Goal: Task Accomplishment & Management: Use online tool/utility

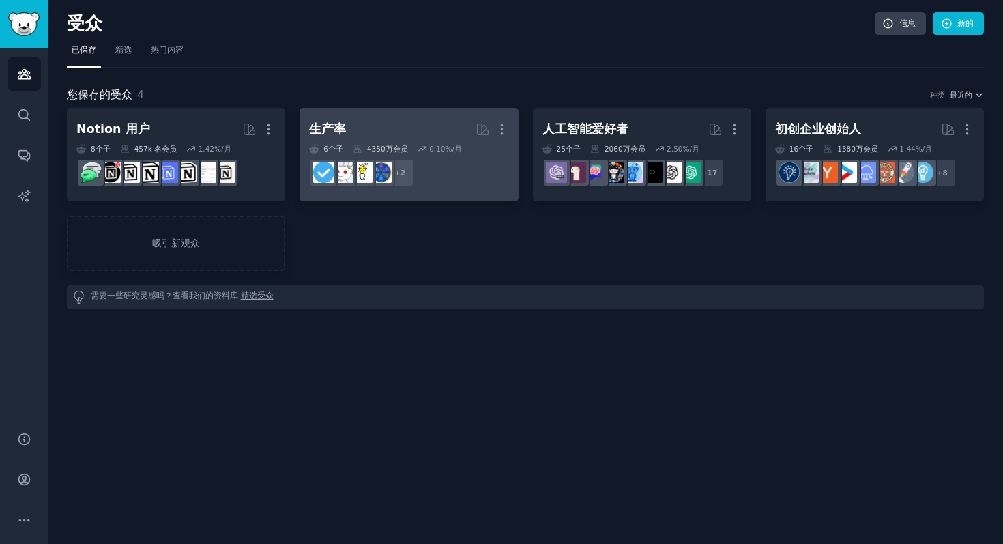
click at [425, 127] on h2 "生产率 更多的" at bounding box center [408, 129] width 199 height 24
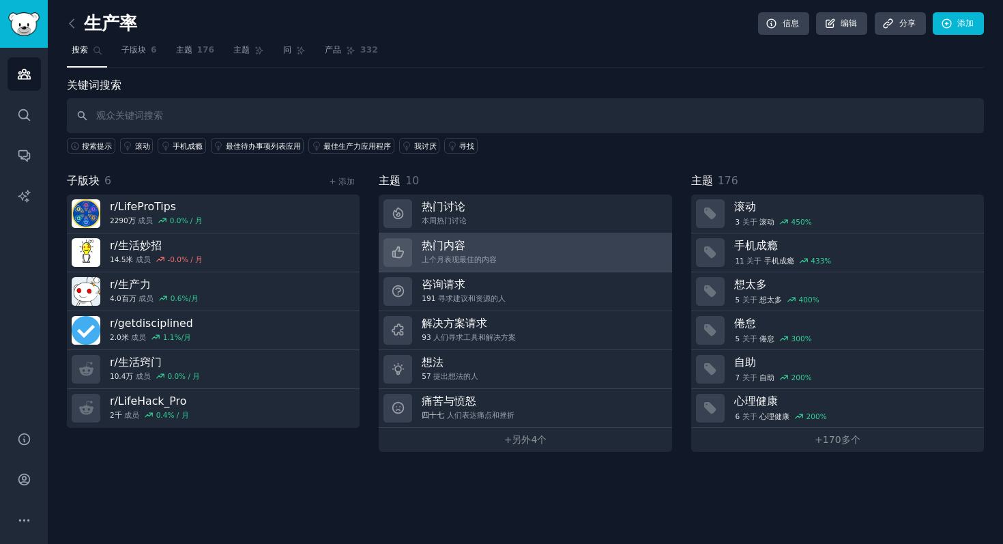
click at [494, 255] on link "热门内容 上个月表现最佳的内容" at bounding box center [525, 252] width 293 height 39
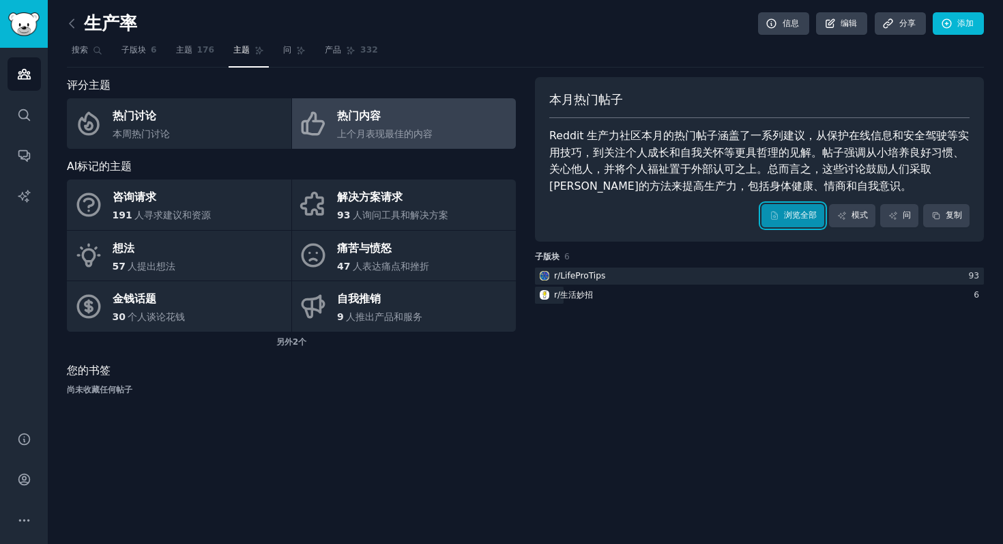
click at [807, 218] on font "浏览全部" at bounding box center [800, 215] width 33 height 10
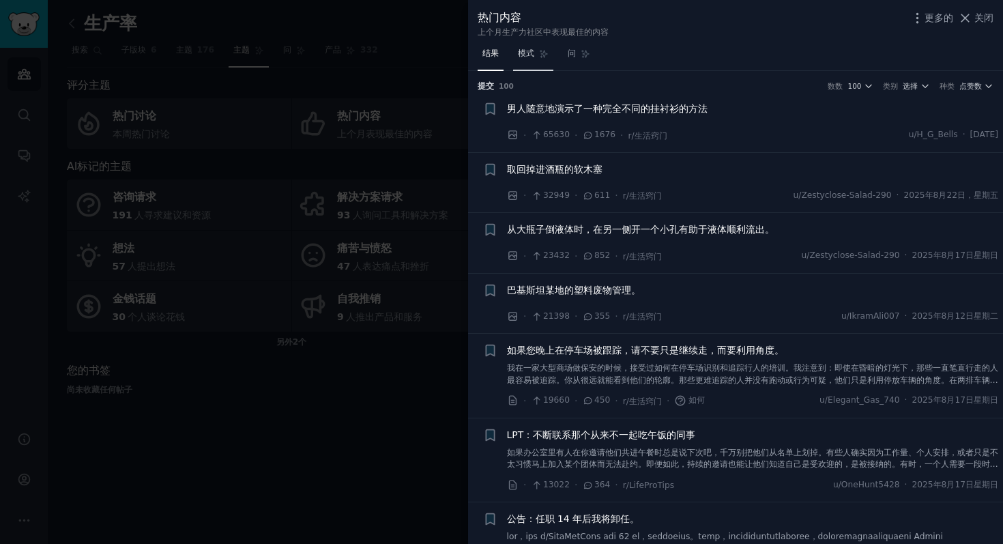
click at [533, 56] on font "模式" at bounding box center [526, 53] width 16 height 10
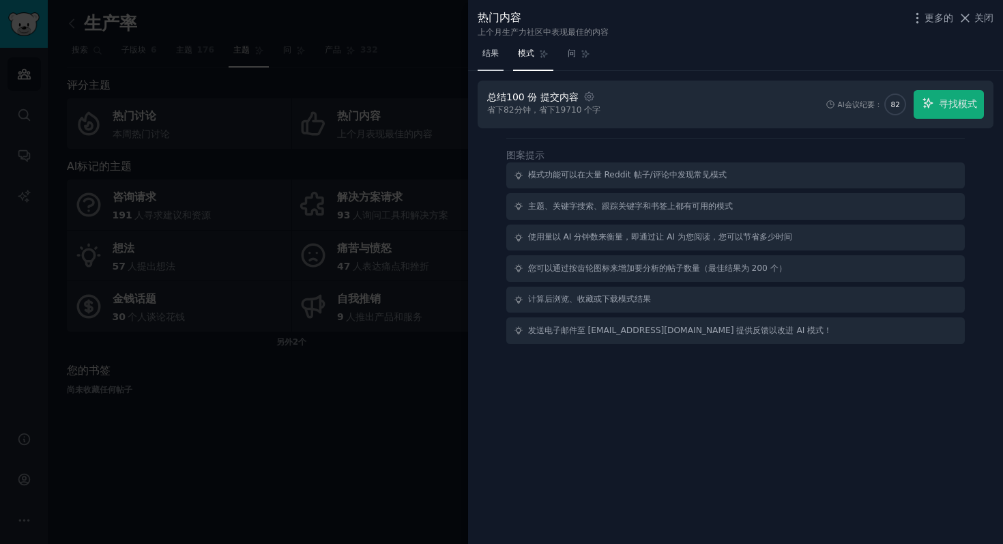
click at [490, 54] on font "结果" at bounding box center [490, 53] width 16 height 10
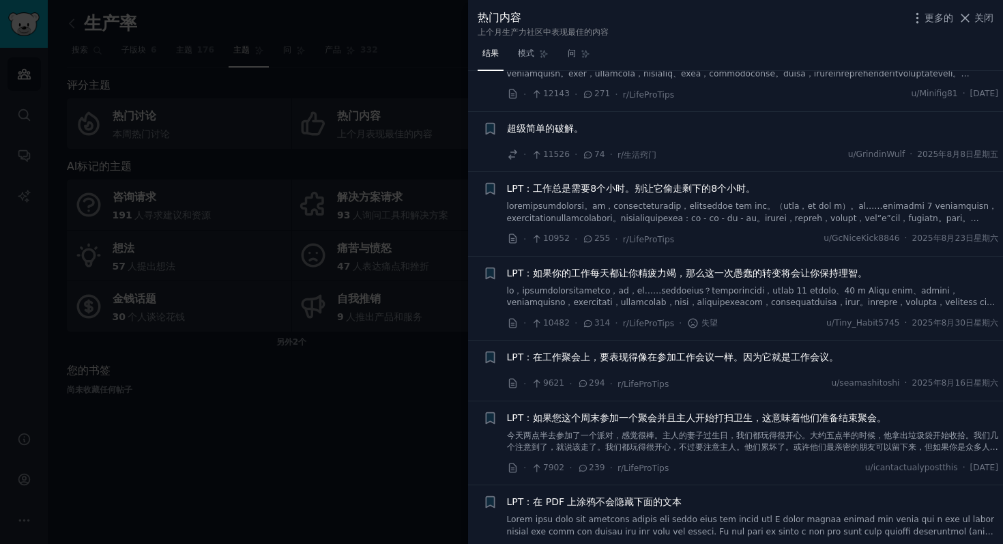
scroll to position [485, 0]
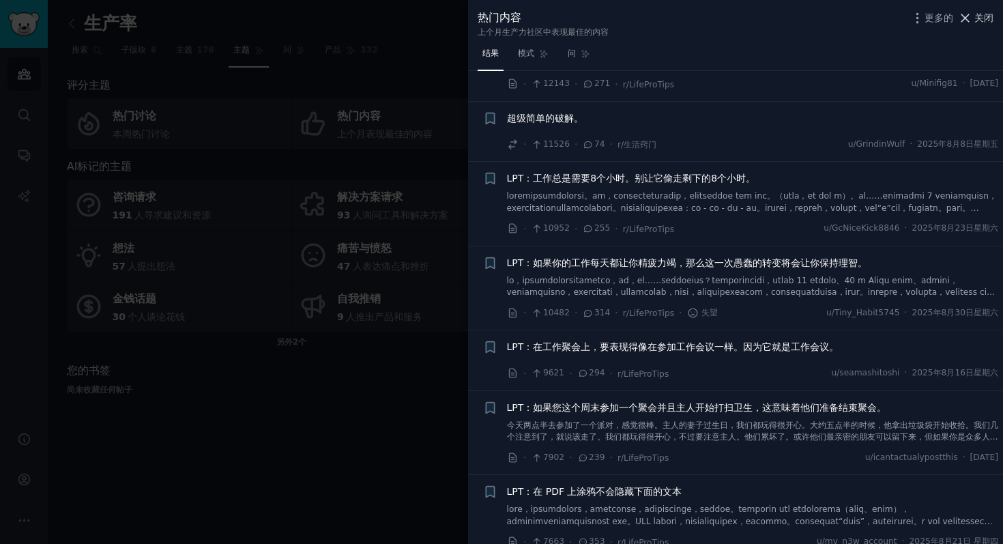
click at [975, 18] on font "关闭" at bounding box center [983, 17] width 19 height 11
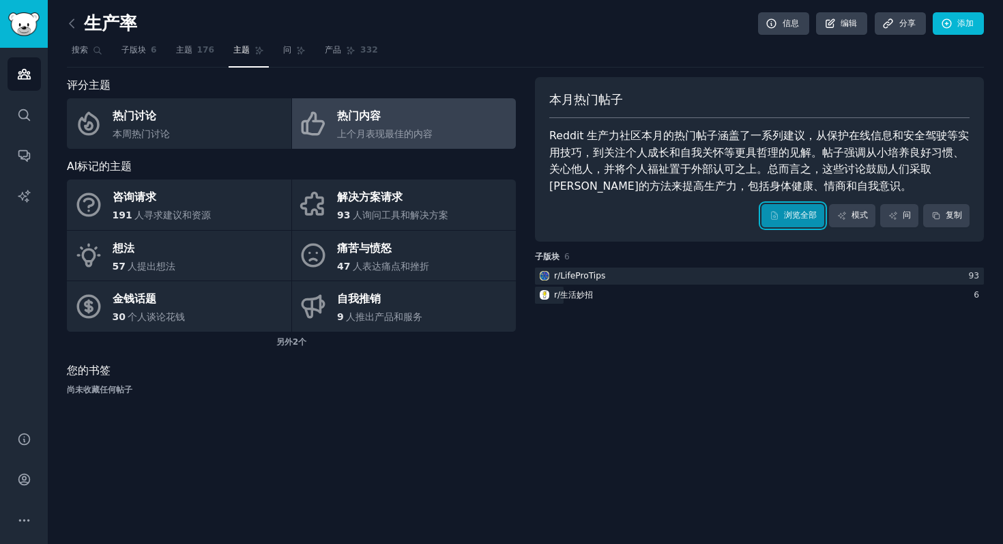
click at [807, 221] on font "浏览全部" at bounding box center [800, 215] width 33 height 12
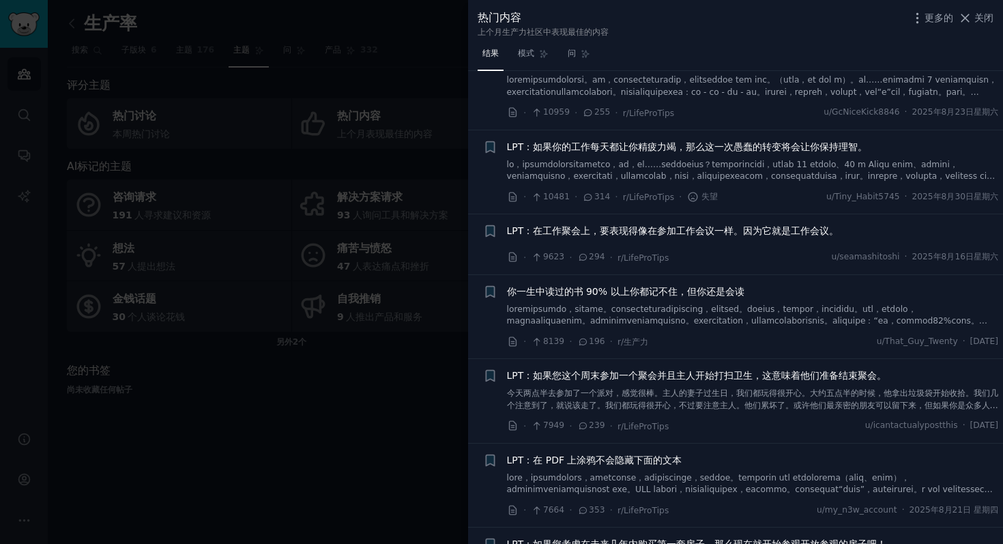
scroll to position [600, 0]
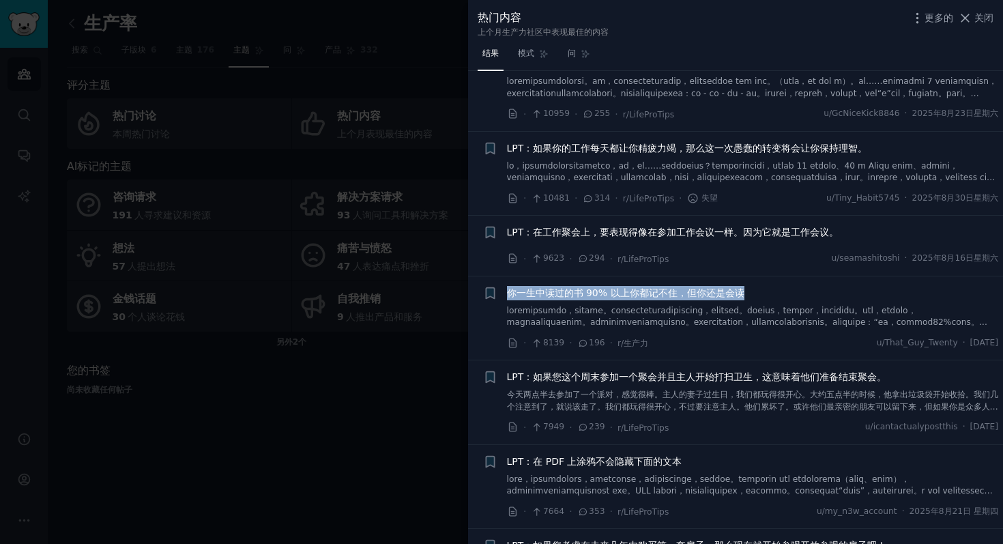
click at [624, 289] on font "你一生中读过的书 90% 以上你都记不住，但你还是会读" at bounding box center [625, 292] width 237 height 11
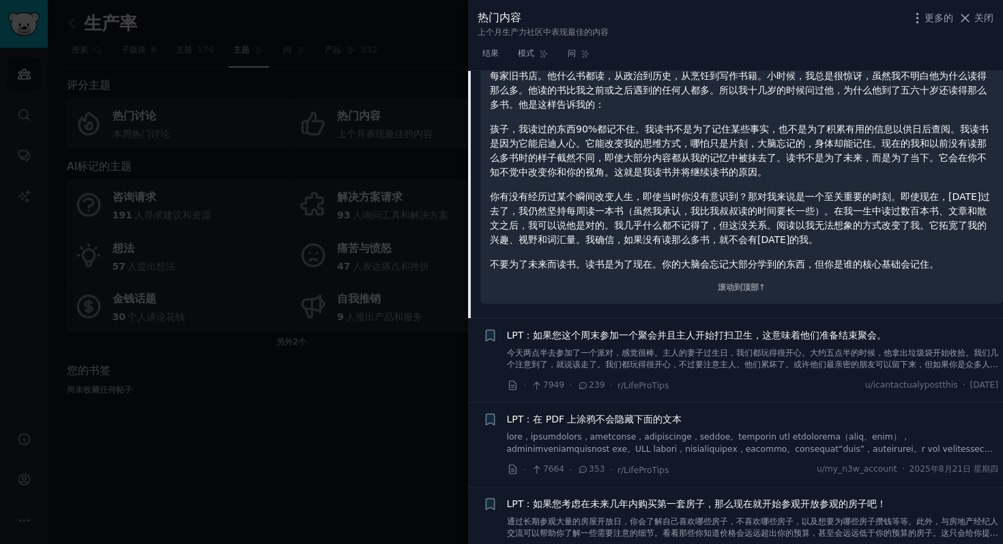
scroll to position [1015, 0]
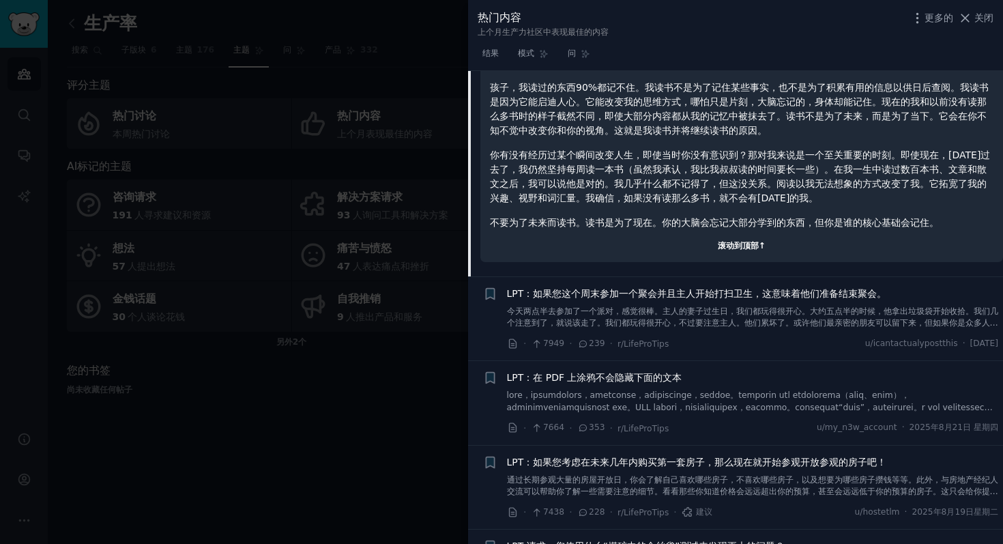
click at [744, 248] on font "滚动到顶部↑" at bounding box center [742, 246] width 48 height 10
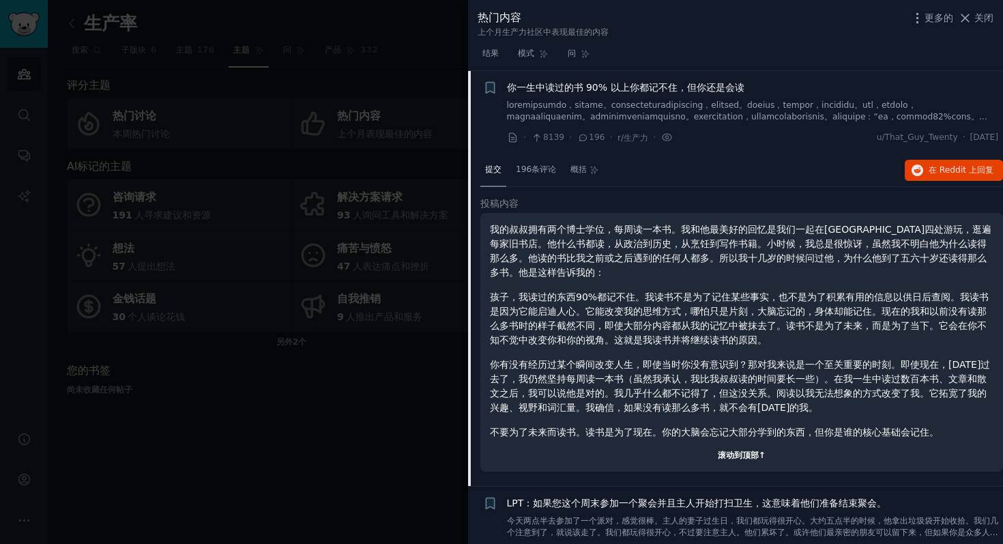
click at [737, 452] on font "滚动到顶部↑" at bounding box center [742, 455] width 48 height 10
click at [740, 463] on div "我的叔叔拥有两个博士学位，每周读一本书。我和他最美好的回忆是我们一起在伦敦四处游玩，逛遍每家旧书店。他什么书都读，从政治到历史，从烹饪到写作书籍。小时候，我总…" at bounding box center [741, 342] width 523 height 259
click at [491, 171] on font "提交" at bounding box center [493, 169] width 16 height 10
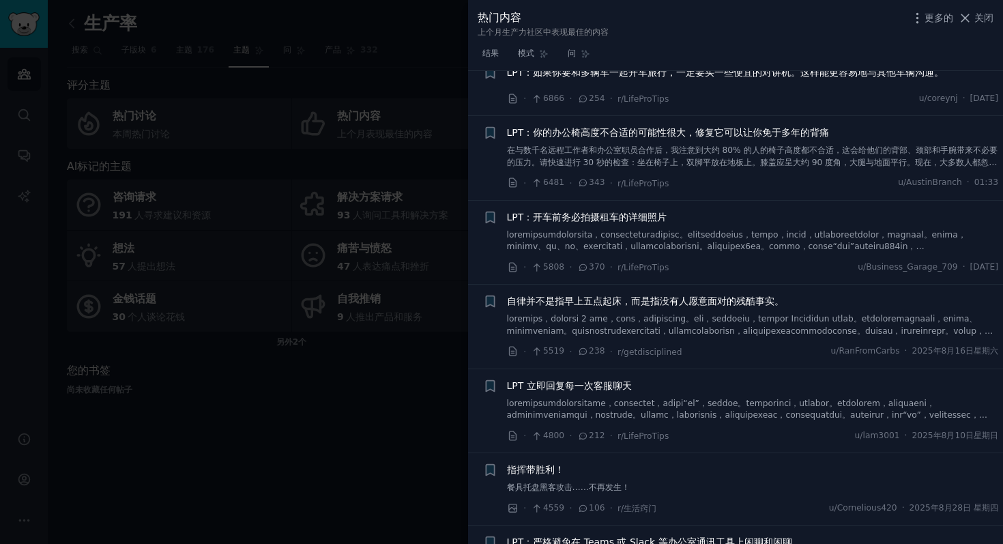
scroll to position [1706, 0]
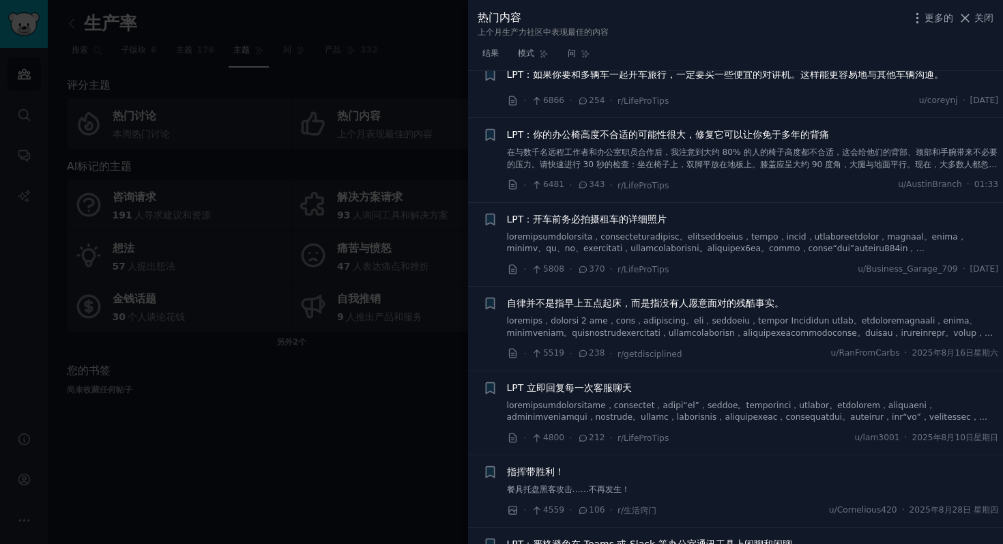
click at [596, 305] on font "自律并不是指早上五点起床，而是指没有人愿意面对的残酷事实。" at bounding box center [645, 303] width 277 height 11
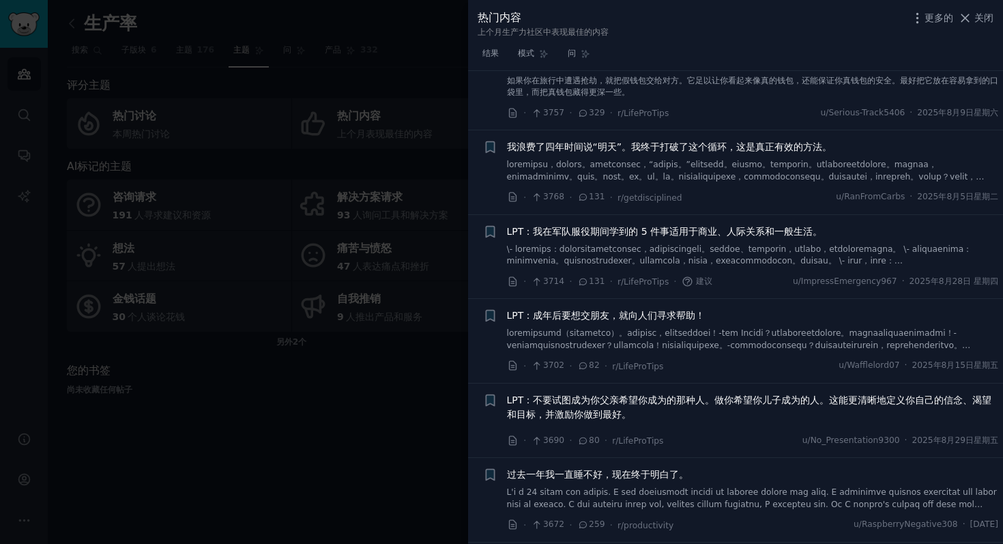
scroll to position [2934, 0]
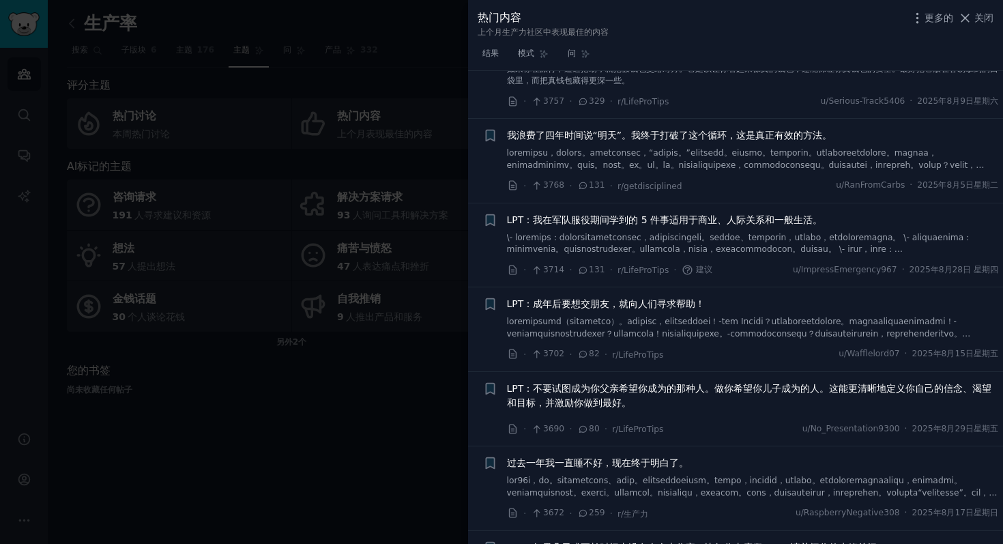
click at [386, 431] on div at bounding box center [501, 272] width 1003 height 544
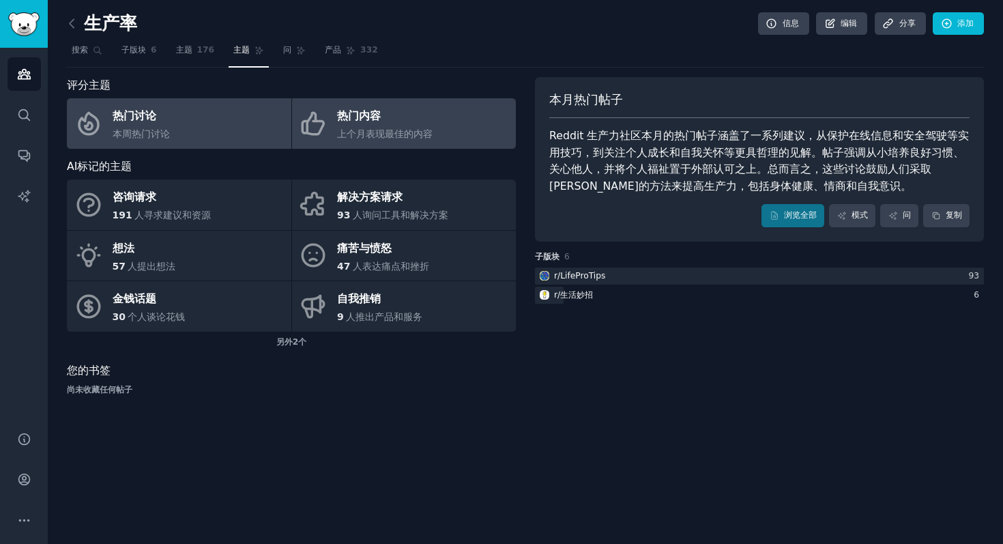
click at [179, 120] on link "热门讨论 本周热门讨论" at bounding box center [179, 123] width 225 height 50
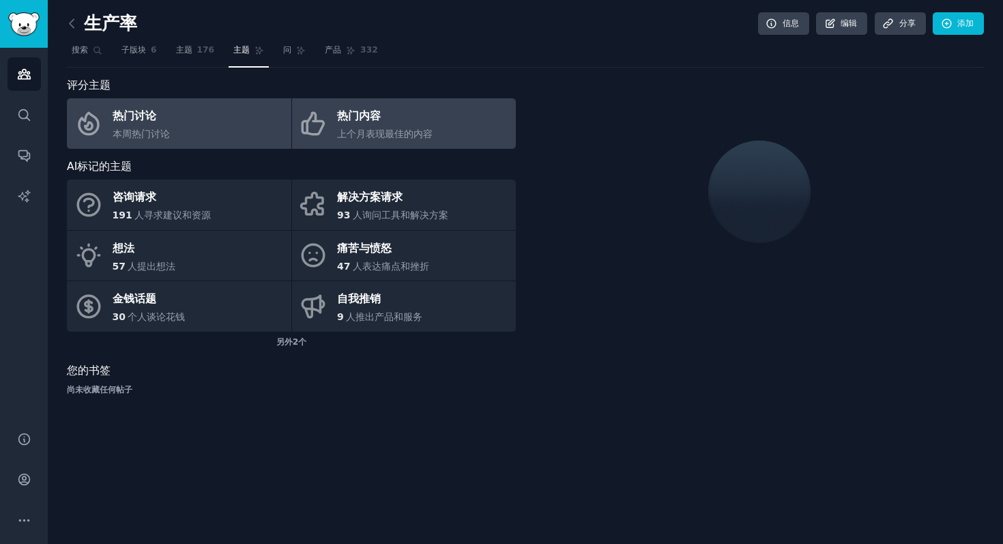
click at [344, 127] on div "上个月表现最佳的内容" at bounding box center [385, 134] width 96 height 14
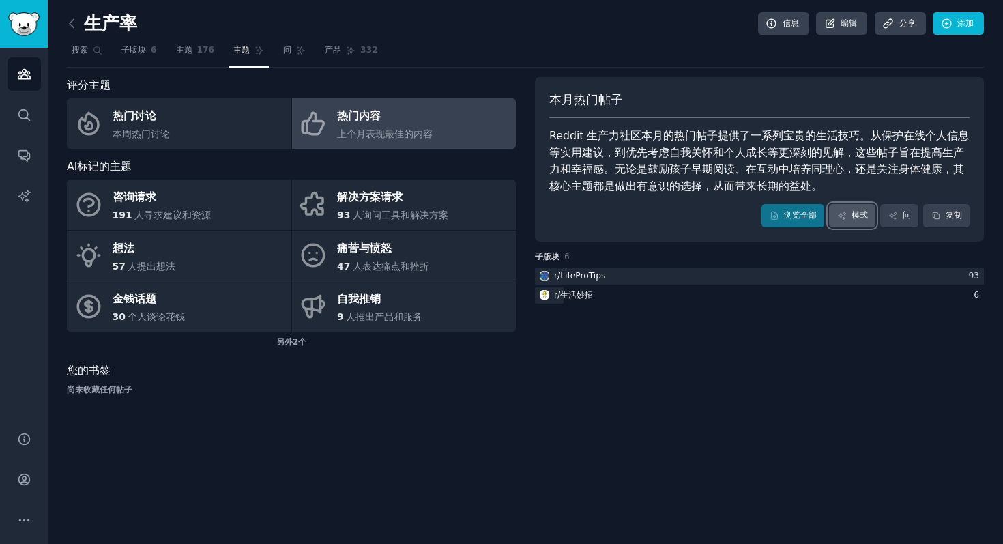
click at [861, 222] on link "模式" at bounding box center [852, 215] width 46 height 23
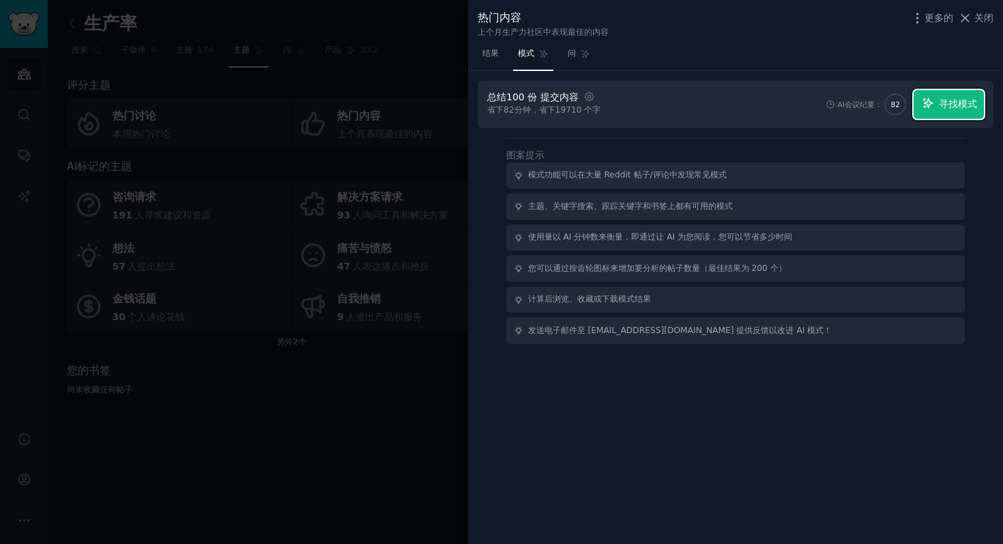
click at [956, 106] on font "寻找模式" at bounding box center [958, 103] width 38 height 11
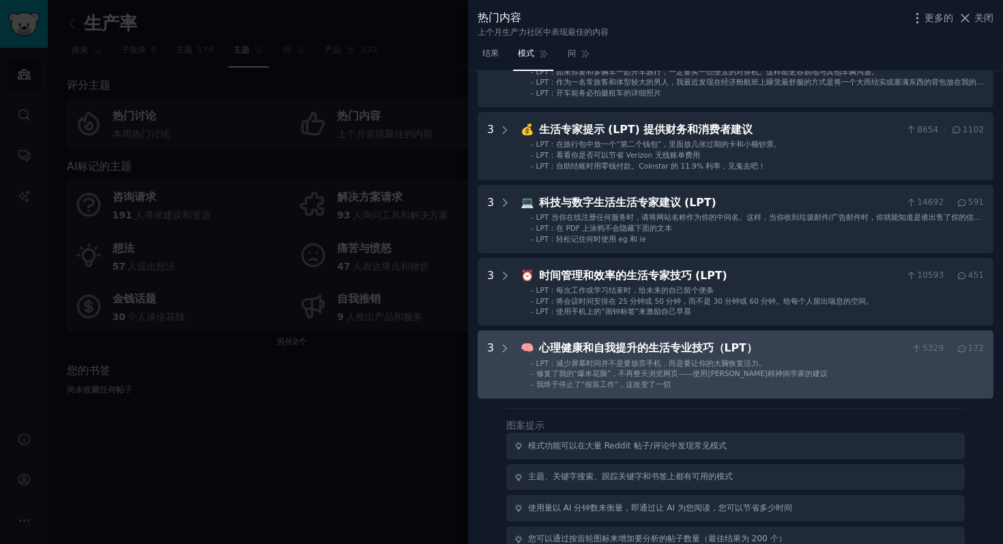
scroll to position [459, 0]
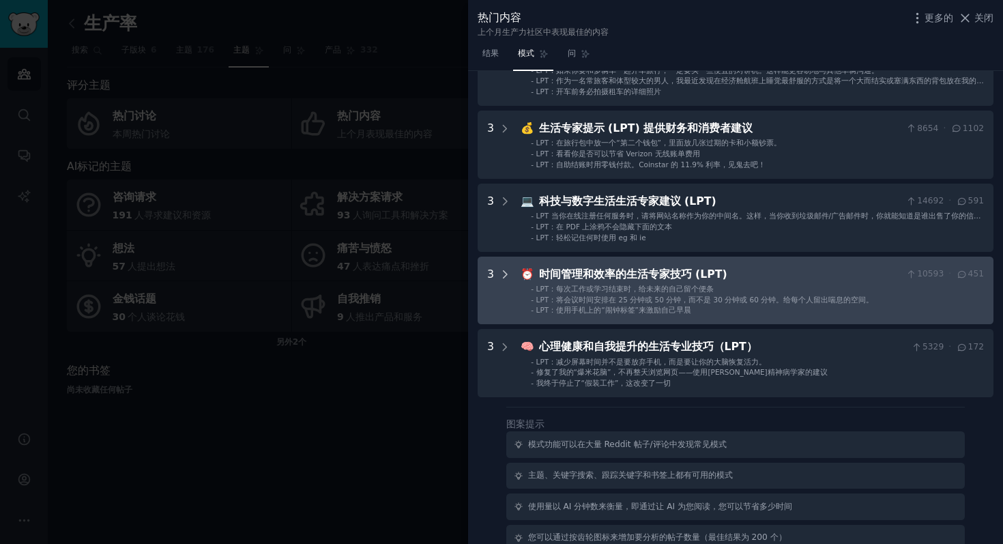
click at [505, 276] on icon at bounding box center [505, 274] width 12 height 12
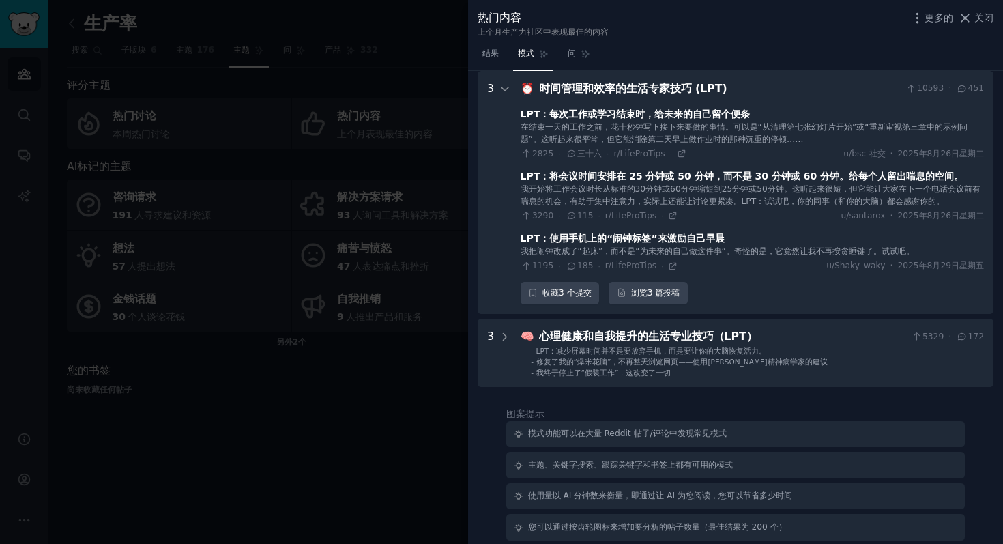
scroll to position [618, 0]
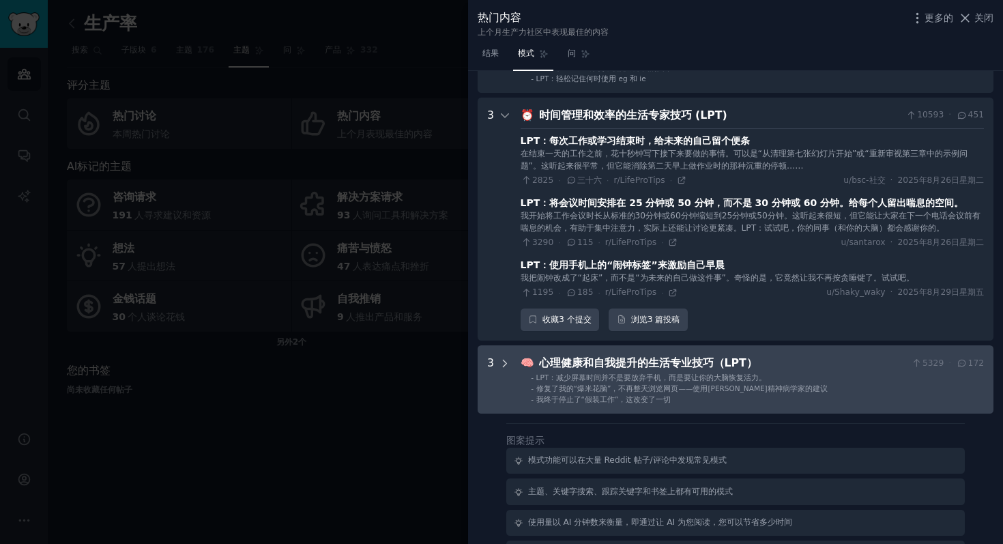
click at [506, 358] on icon at bounding box center [505, 364] width 12 height 12
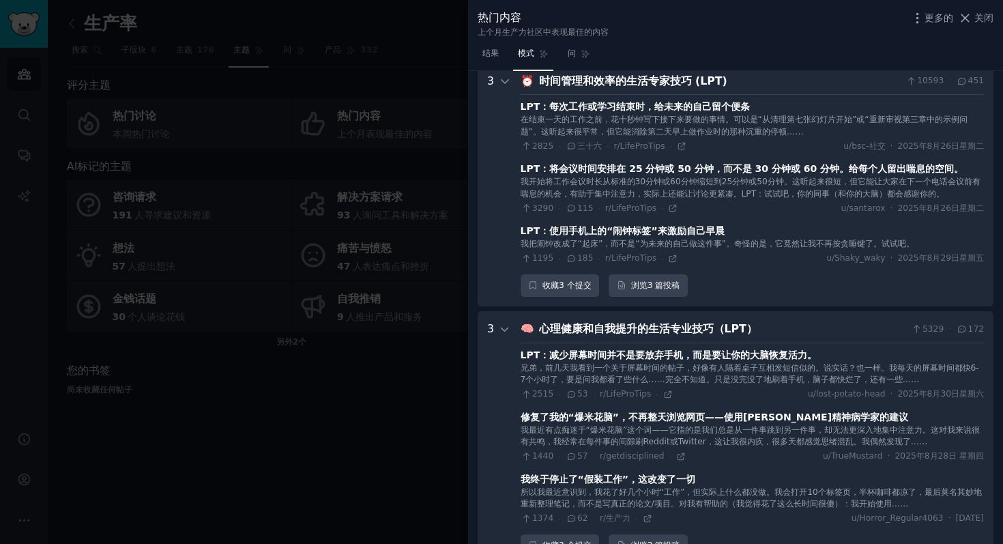
scroll to position [649, 0]
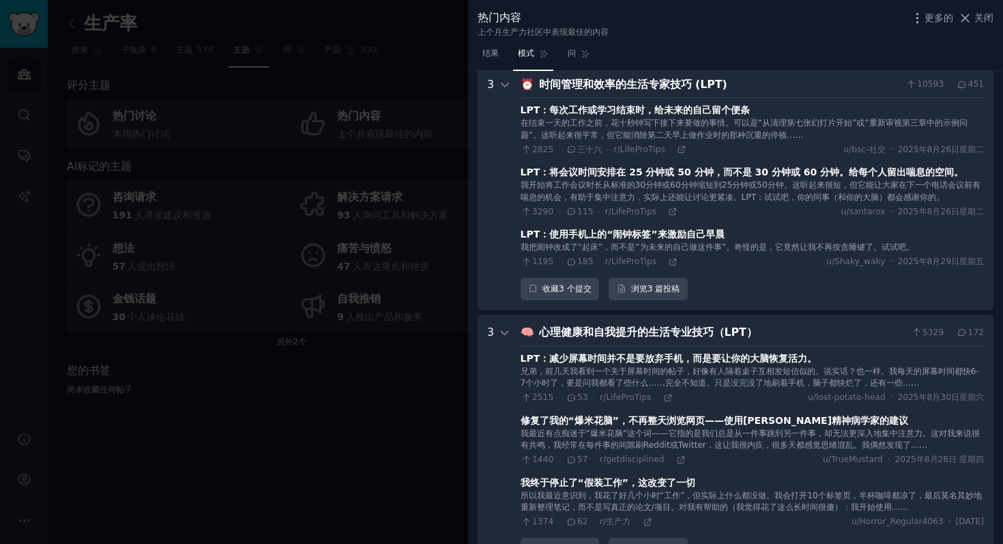
click at [662, 421] on font "修复了我的“爆米花脑”，不再整天浏览网页——使用斯坦福精神病学家的建议" at bounding box center [715, 420] width 388 height 11
click at [633, 434] on font "我最近有点痴迷于“爆米花脑”这个词——它指的是我们总是从一件事跳到另一件事，却无法更深入地集中注意力。这对我来说很有共鸣，我经常在每件事的间隙刷Reddit或…" at bounding box center [750, 440] width 459 height 22
click at [898, 445] on font "我最近有点痴迷于“爆米花脑”这个词——它指的是我们总是从一件事跳到另一件事，却无法更深入地集中注意力。这对我来说很有共鸣，我经常在每件事的间隙刷Reddit或…" at bounding box center [750, 440] width 459 height 22
click at [760, 418] on font "修复了我的“爆米花脑”，不再整天浏览网页——使用斯坦福精神病学家的建议" at bounding box center [715, 420] width 388 height 11
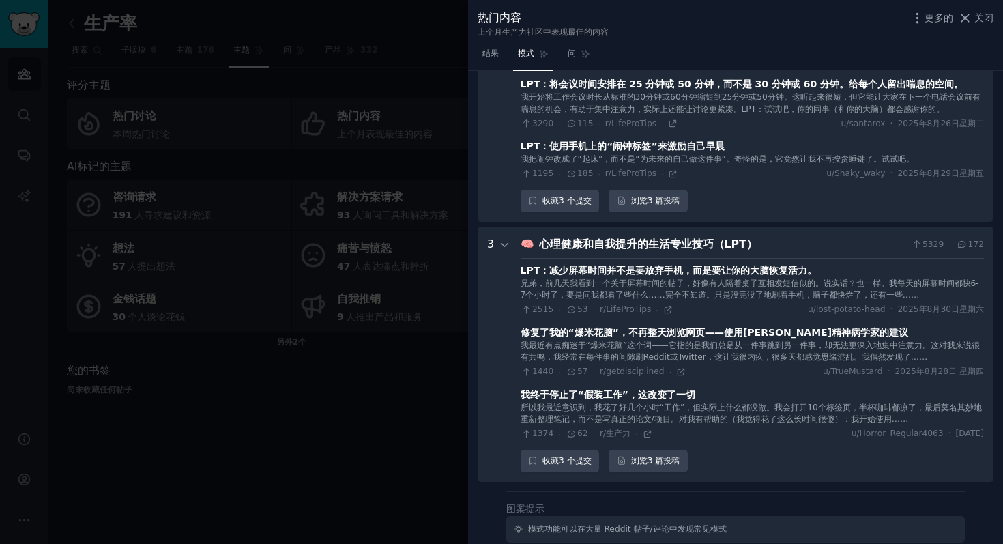
scroll to position [738, 0]
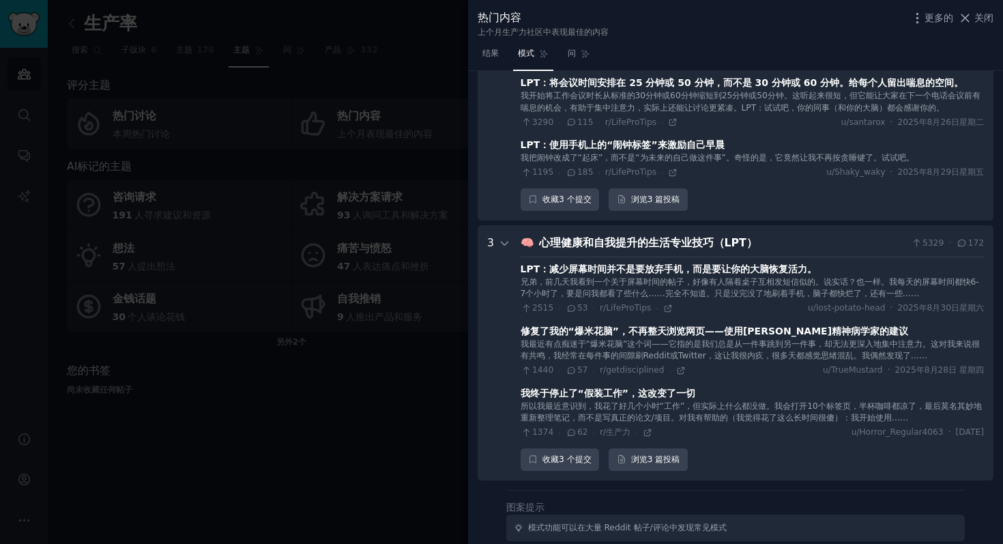
click at [540, 366] on font "1440" at bounding box center [542, 370] width 21 height 10
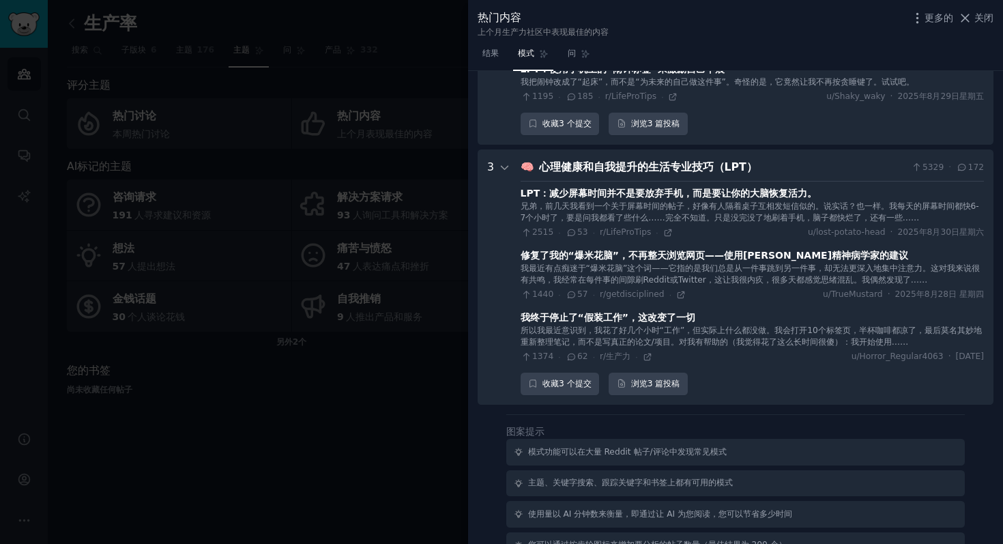
scroll to position [841, 0]
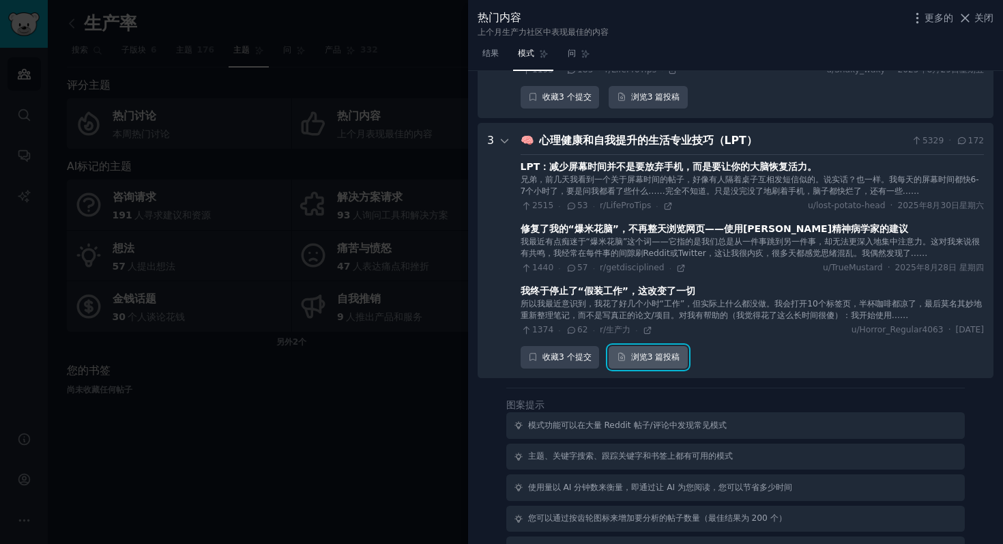
click at [631, 358] on link "浏览 3 篇 投稿" at bounding box center [648, 357] width 79 height 23
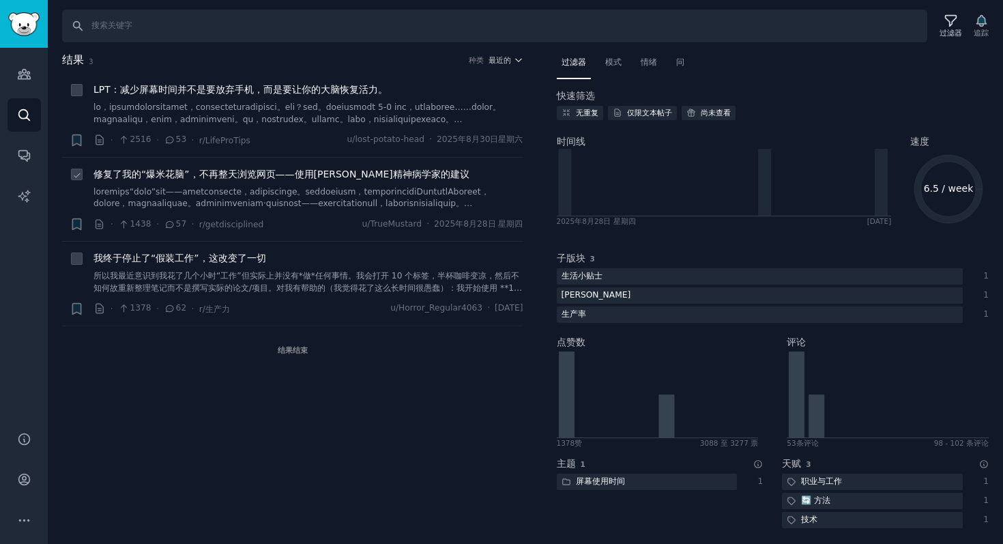
click at [293, 177] on font "修复了我的“爆米花脑”，不再整天浏览网页——使用斯坦福精神病学家的建议" at bounding box center [281, 174] width 376 height 11
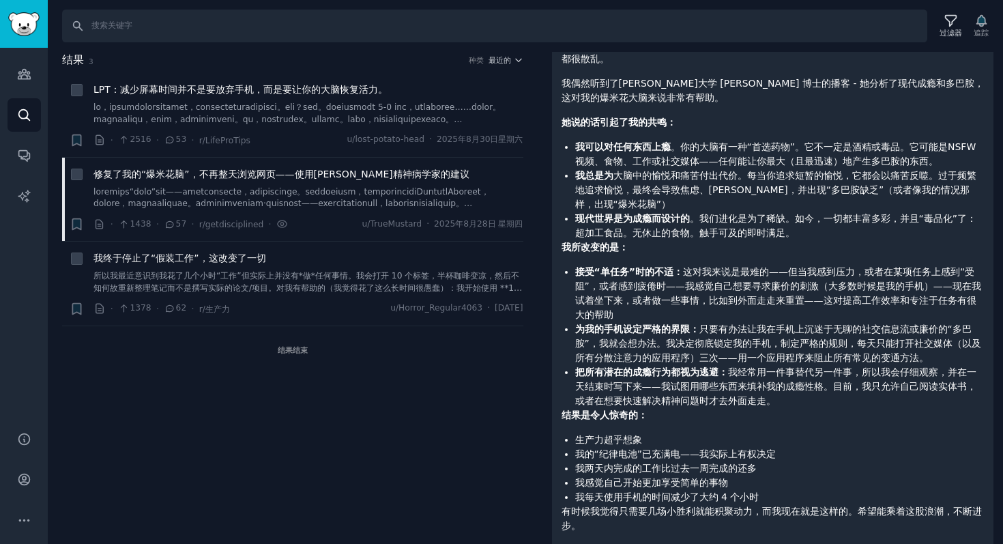
scroll to position [215, 0]
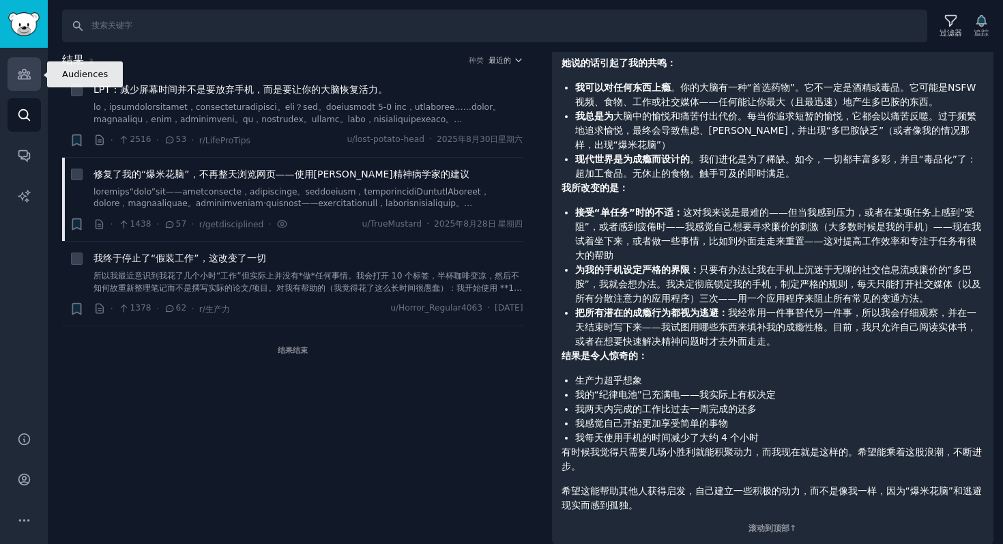
click at [24, 79] on icon "侧边栏" at bounding box center [24, 74] width 14 height 14
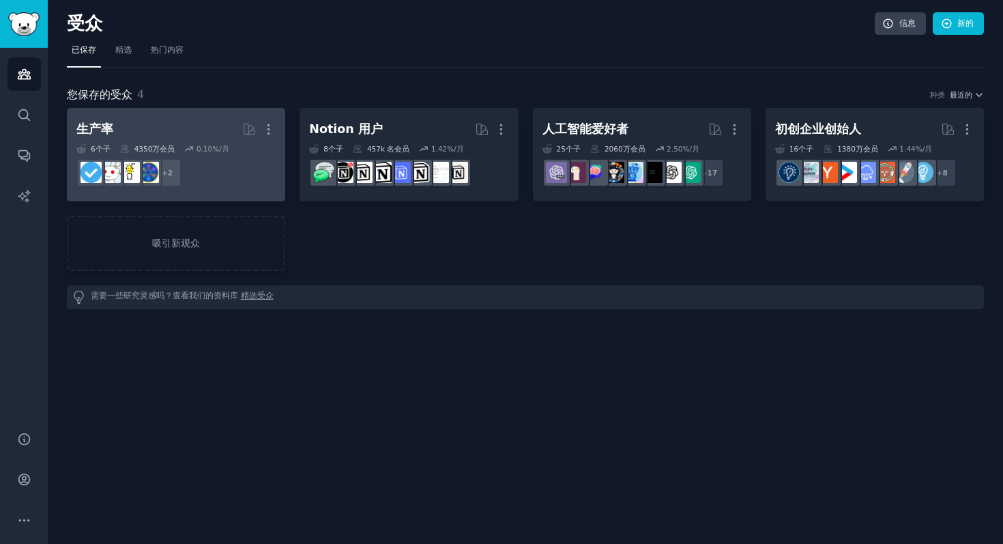
click at [214, 172] on dd "r/lifehack、r/LifeHack_Pro + 2" at bounding box center [175, 173] width 199 height 38
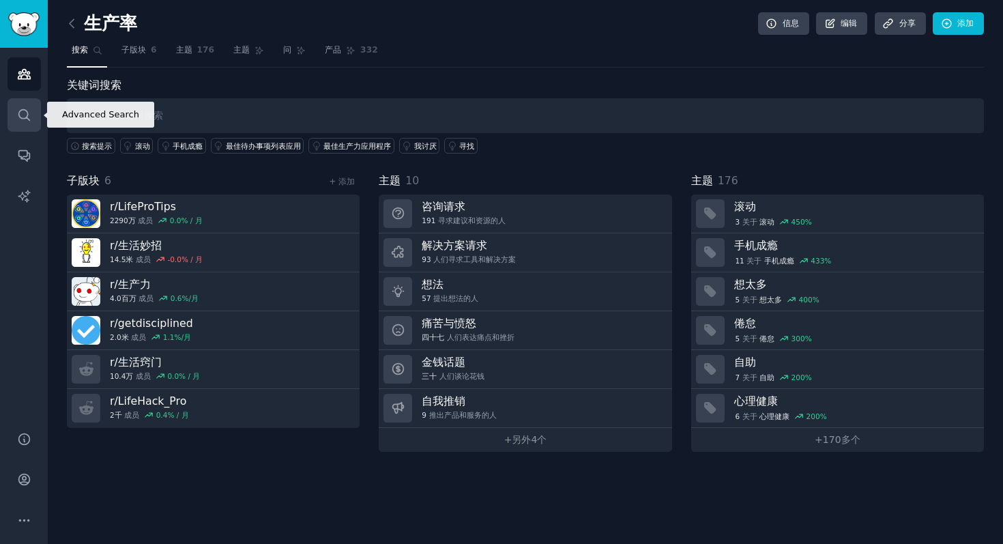
click at [20, 115] on icon "侧边栏" at bounding box center [24, 115] width 14 height 14
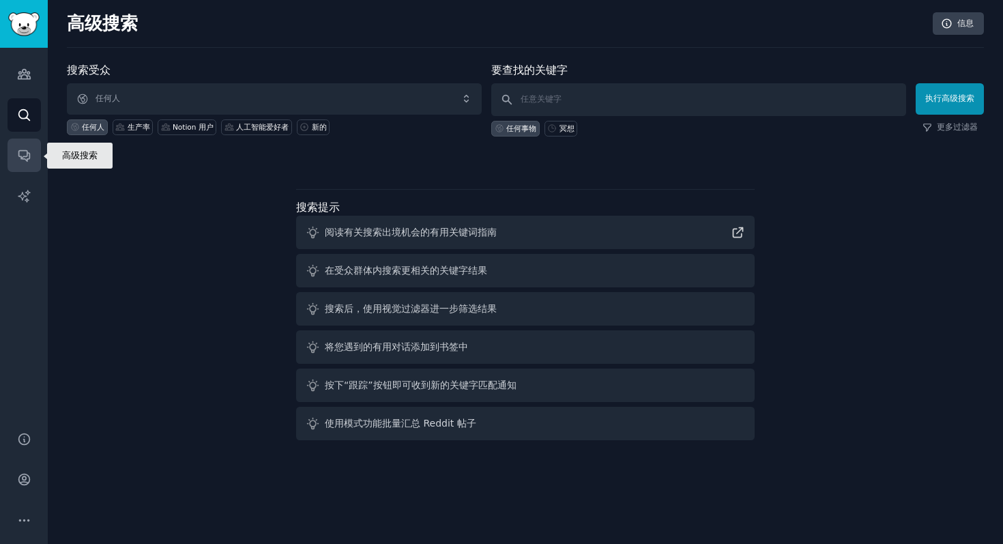
click at [23, 160] on icon "侧边栏" at bounding box center [24, 155] width 14 height 14
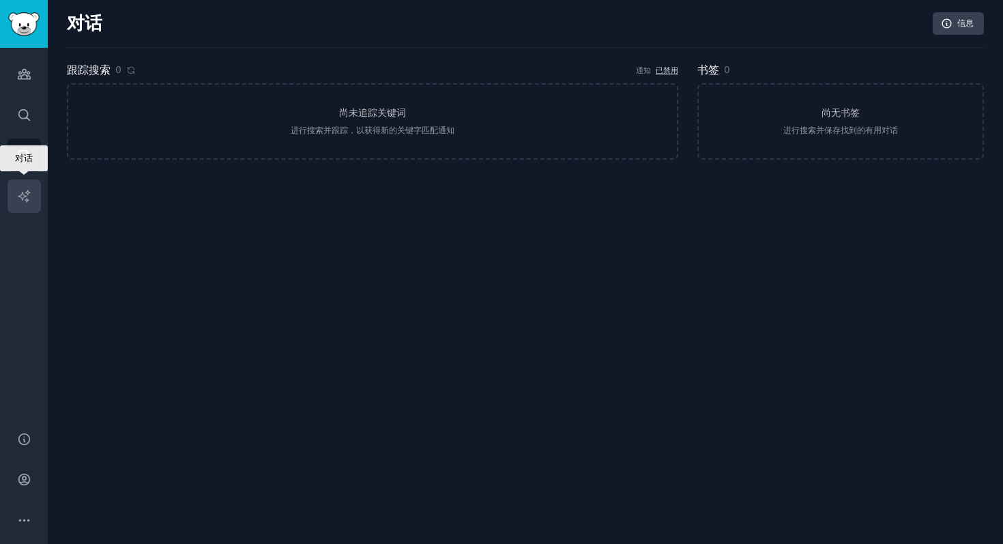
click at [23, 185] on link "人工智能报告" at bounding box center [24, 195] width 33 height 33
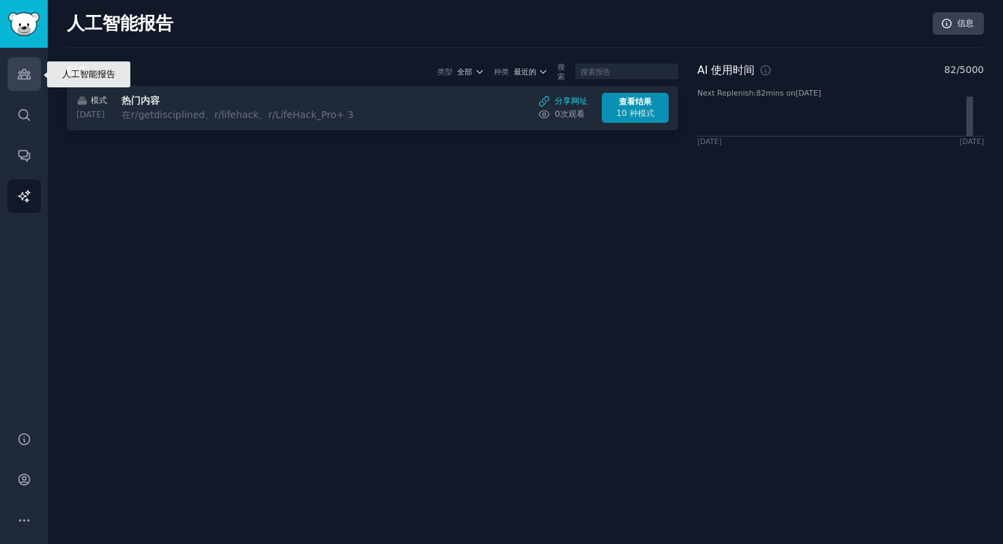
click at [27, 78] on icon "侧边栏" at bounding box center [24, 75] width 12 height 10
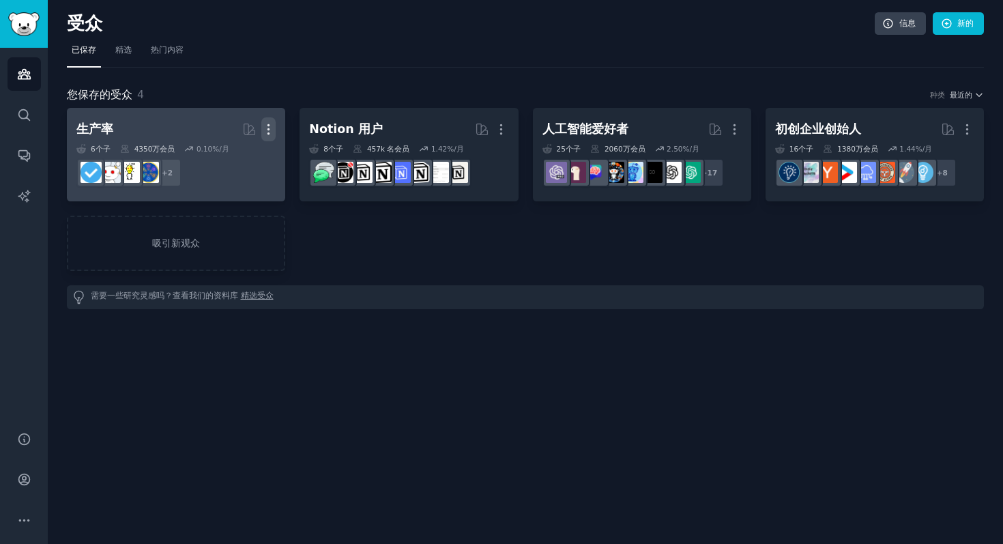
click at [267, 132] on icon "button" at bounding box center [268, 129] width 14 height 14
click at [233, 190] on dd "r/LifeProTips + 2" at bounding box center [175, 173] width 199 height 38
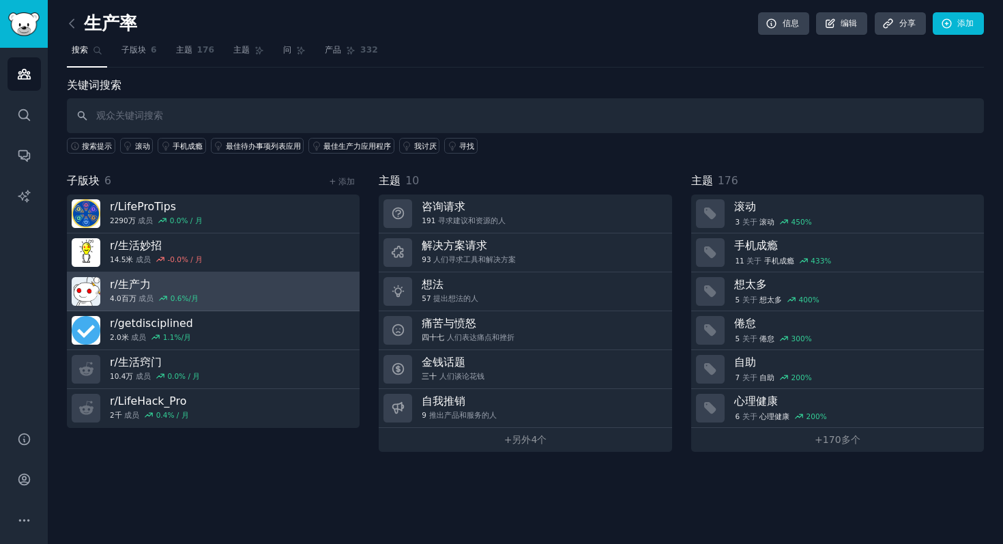
click at [130, 287] on font "生产力" at bounding box center [134, 284] width 33 height 13
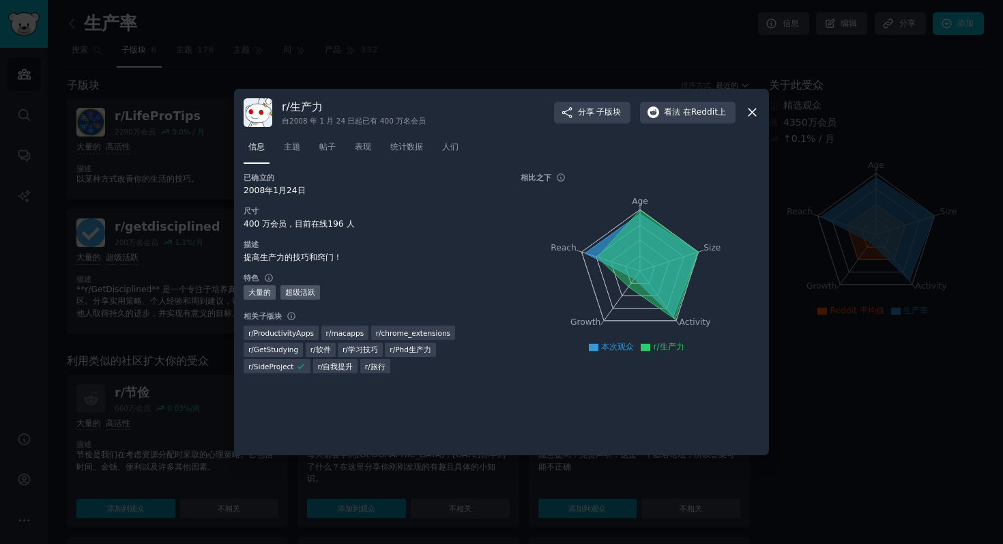
click at [297, 335] on font "ProductivityApps" at bounding box center [284, 333] width 60 height 8
click at [298, 335] on font "ProductivityApps" at bounding box center [284, 333] width 60 height 8
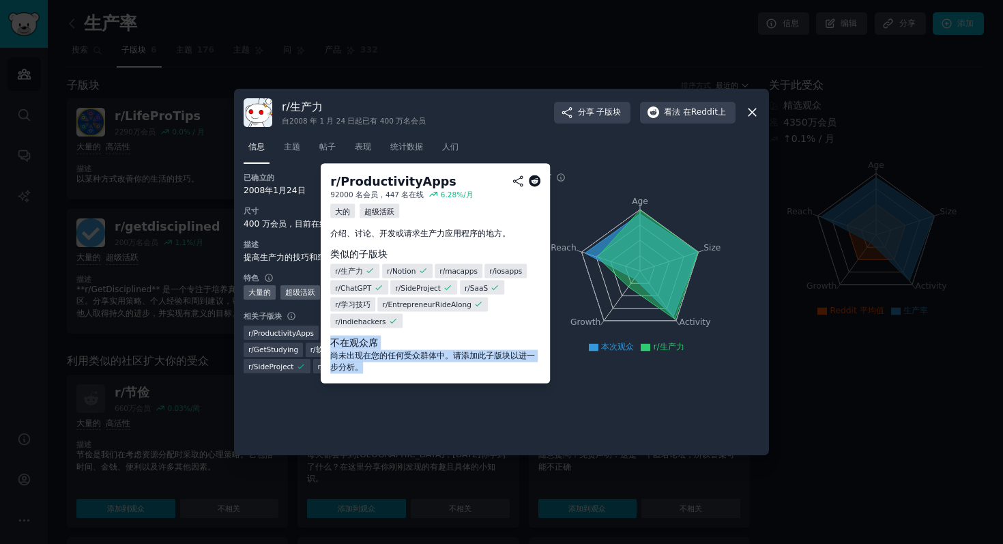
drag, startPoint x: 360, startPoint y: 368, endPoint x: 327, endPoint y: 342, distance: 42.3
click at [327, 342] on div "r/ ProductivityApps 92000 名 会员， 447 名在线 6.28 %/月 大的 超级活跃 介绍、讨论、开发或请求生产力应用程序的地方。…" at bounding box center [435, 273] width 229 height 220
click at [373, 320] on font "indiehackers" at bounding box center [363, 321] width 45 height 8
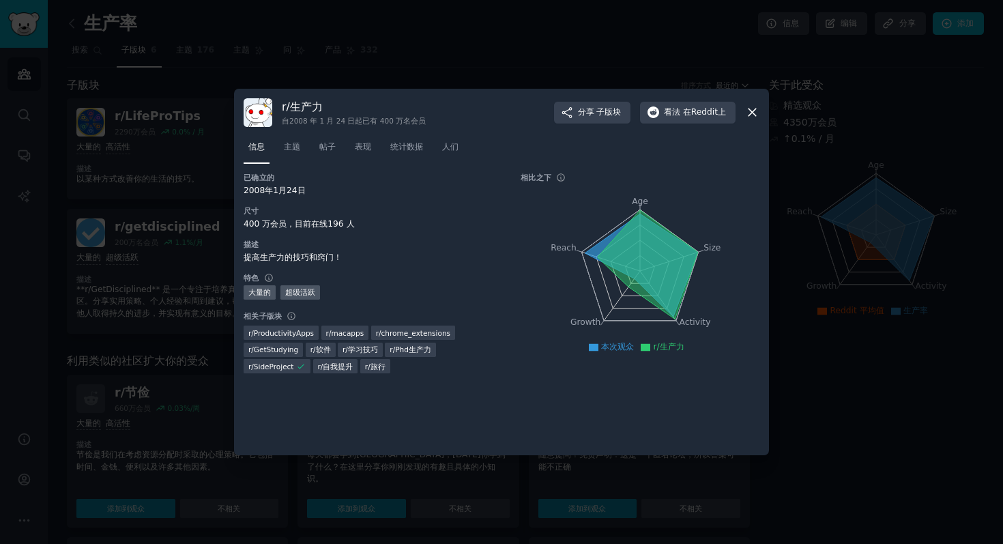
click at [893, 291] on div at bounding box center [501, 272] width 1003 height 544
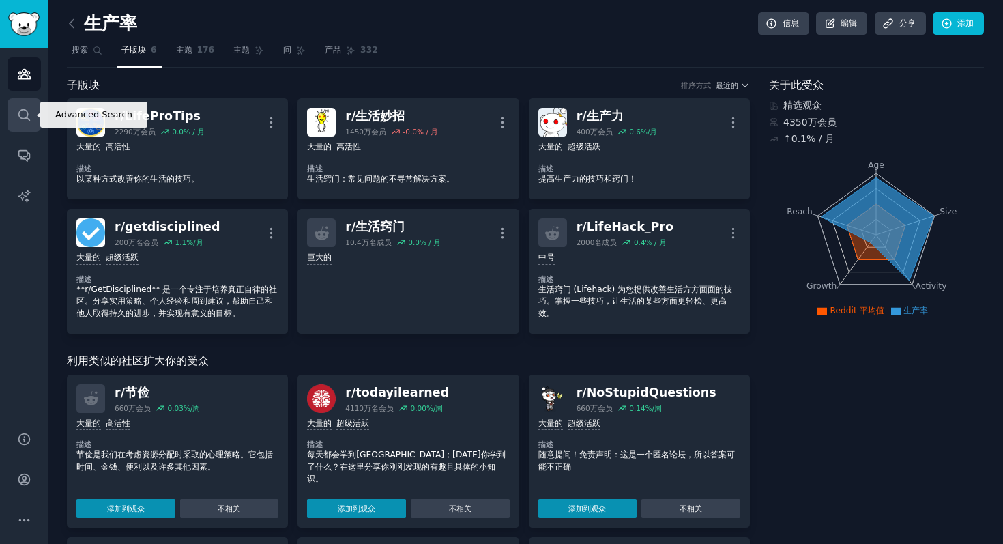
click at [19, 112] on icon "侧边栏" at bounding box center [23, 114] width 11 height 11
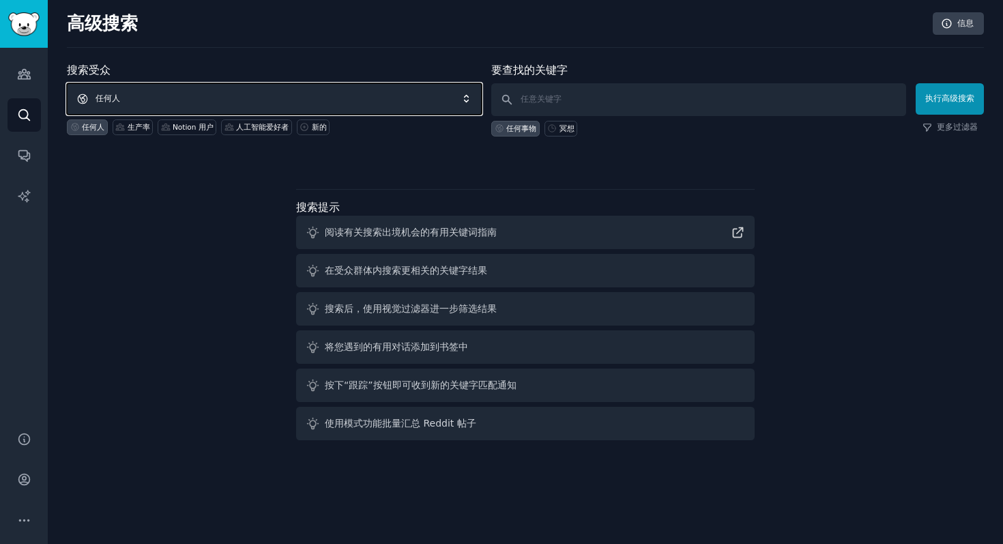
click at [206, 99] on span "任何人" at bounding box center [274, 98] width 415 height 31
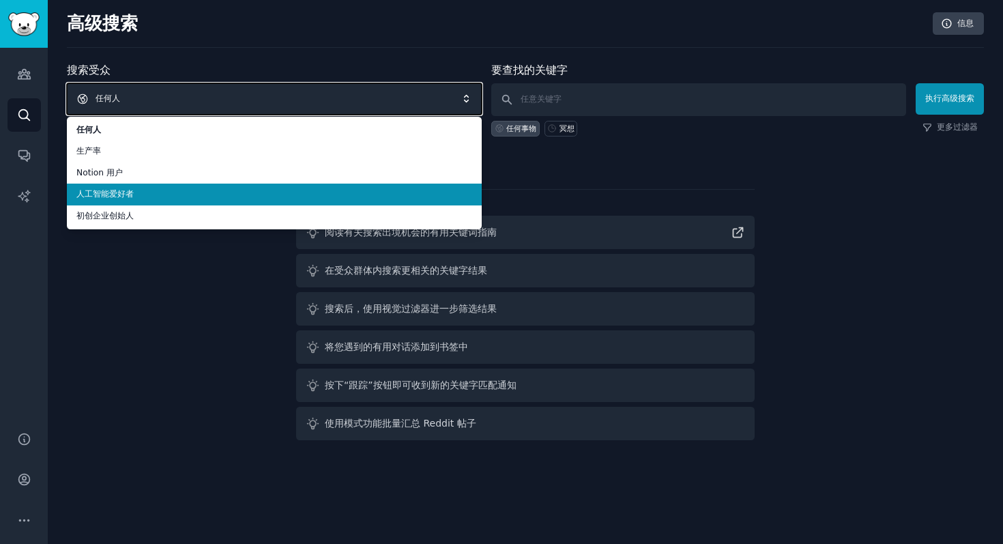
click at [189, 94] on span "任何人" at bounding box center [274, 98] width 415 height 31
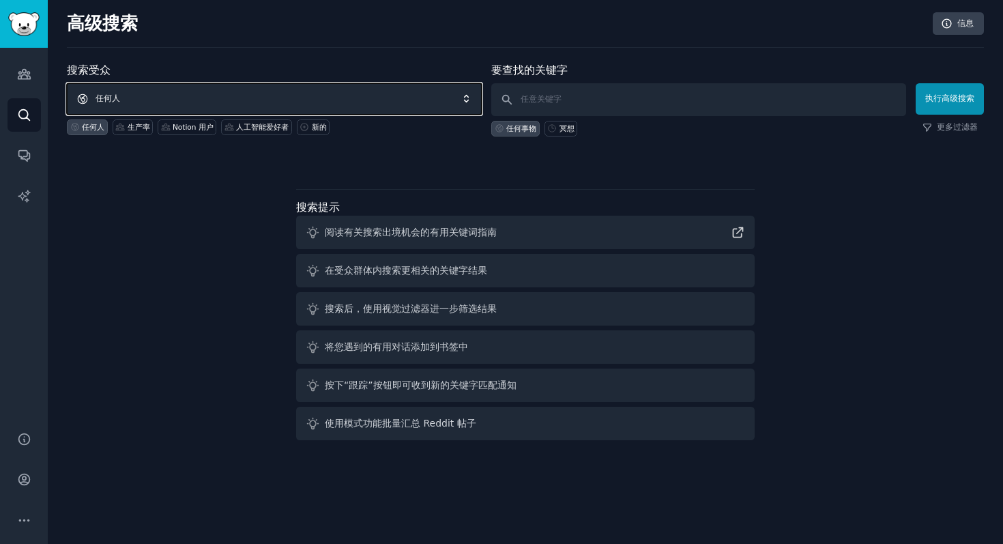
click at [178, 98] on span "任何人" at bounding box center [274, 98] width 415 height 31
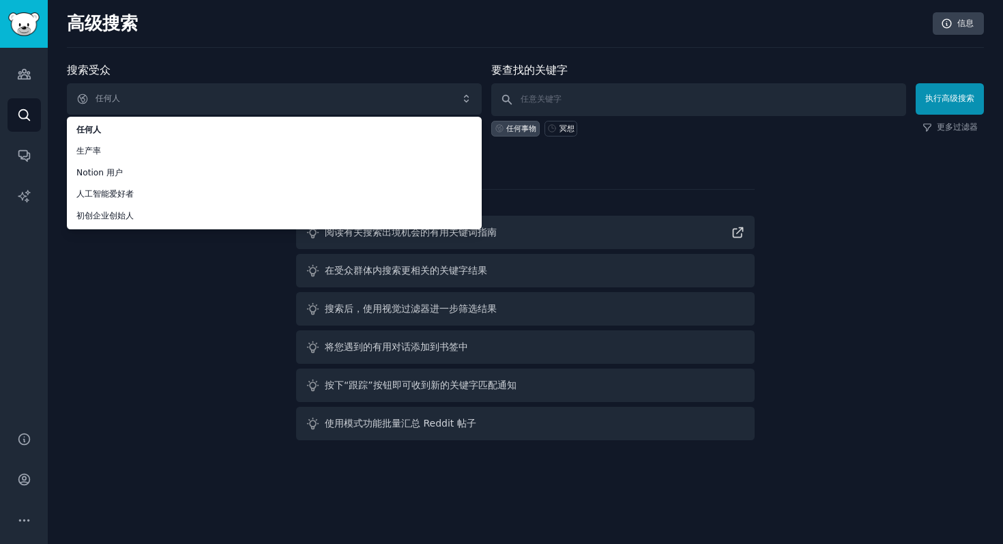
click at [138, 330] on div "搜索受众 任何人 任何人 生产率 Notion 用户 人工智能爱好者 初创企业创始人 任何人 生产率 Notion 用户 人工智能爱好者 新的 要查找的关键字…" at bounding box center [525, 253] width 917 height 383
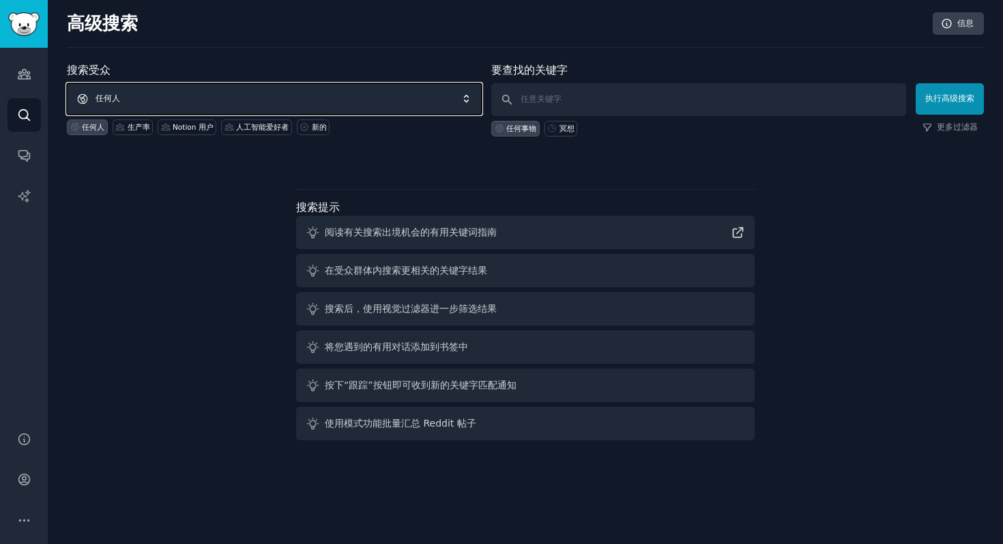
click at [98, 98] on font "任何人" at bounding box center [108, 98] width 25 height 10
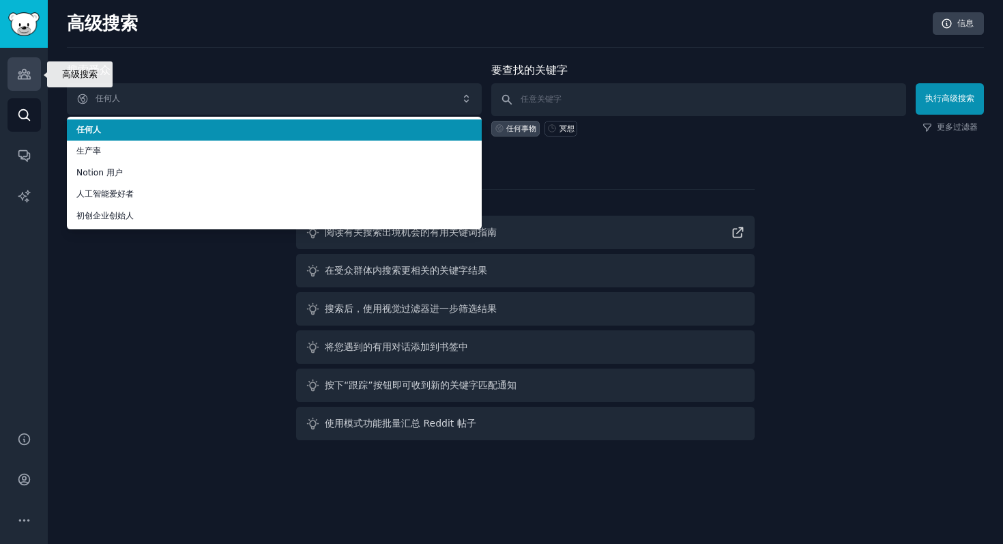
click at [25, 79] on icon "侧边栏" at bounding box center [24, 74] width 14 height 14
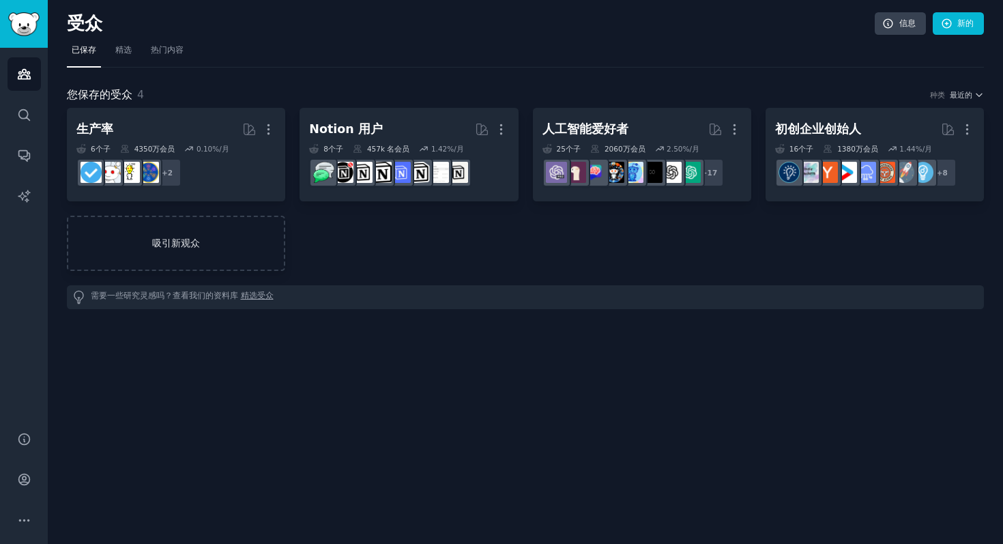
click at [232, 239] on font "吸引新观众" at bounding box center [176, 243] width 216 height 14
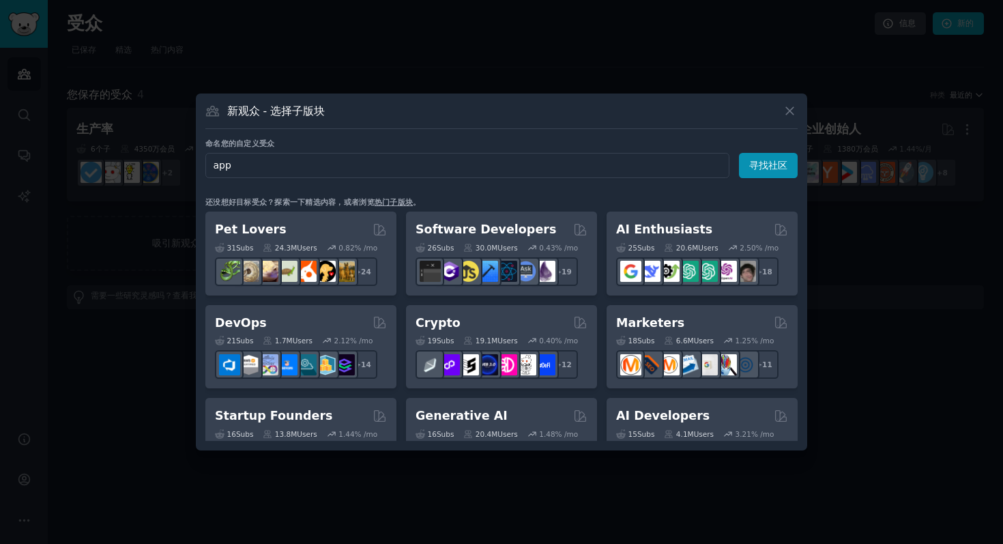
type input "apps"
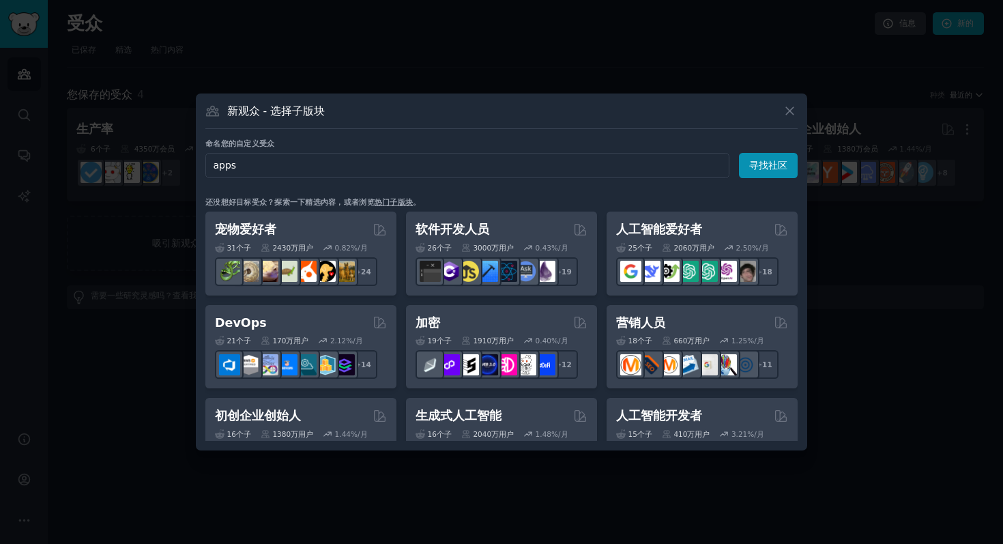
click button "寻找社区" at bounding box center [768, 165] width 59 height 25
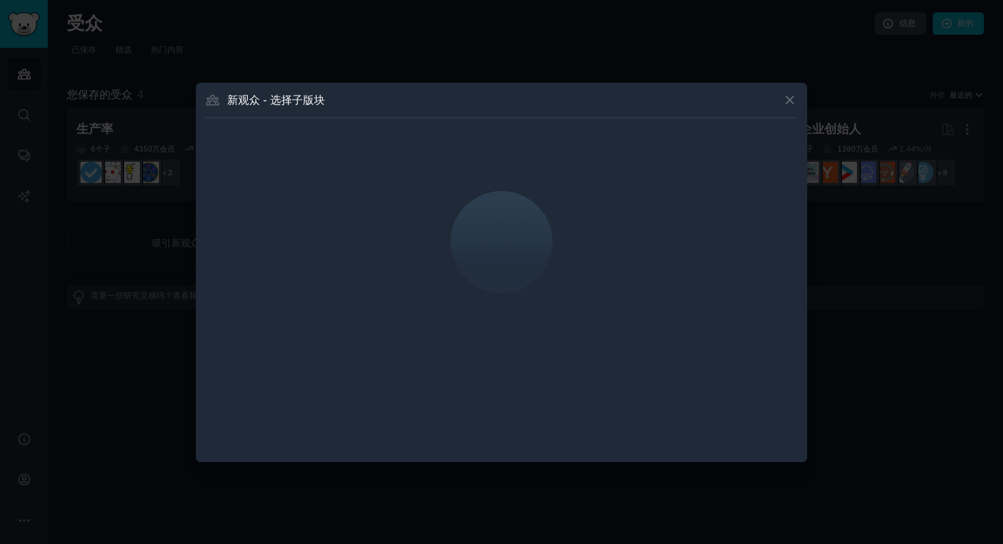
drag, startPoint x: 396, startPoint y: 103, endPoint x: 375, endPoint y: 303, distance: 201.1
click at [375, 303] on div "新观众 - 选择子版块" at bounding box center [501, 272] width 611 height 379
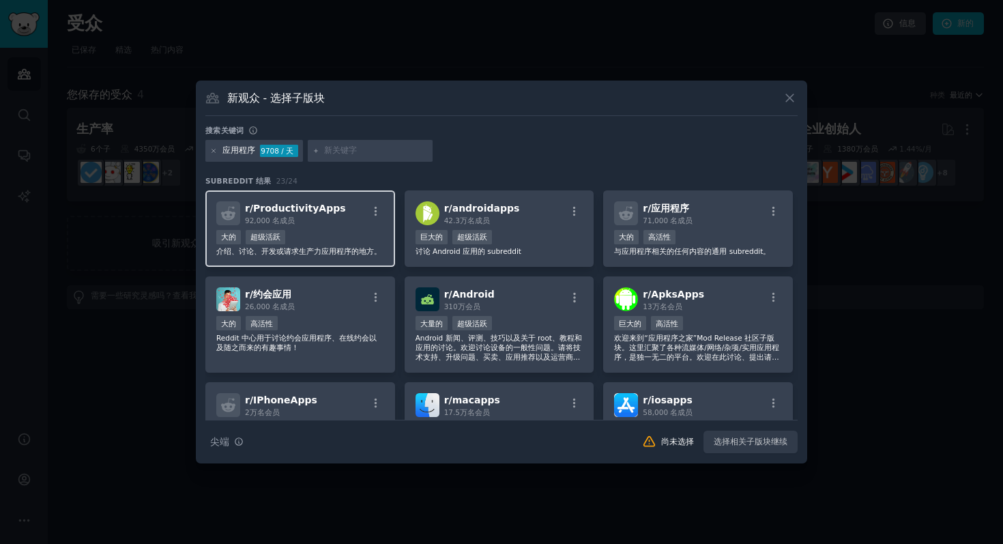
click at [346, 233] on div "大的 超级活跃" at bounding box center [300, 238] width 168 height 17
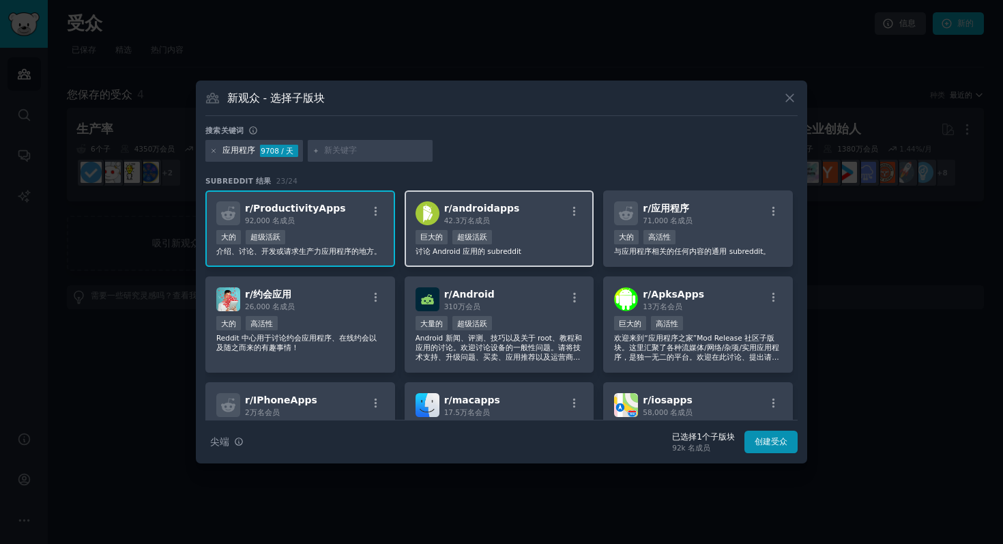
click at [542, 237] on div "10万到100万名会员 巨大的 超级活跃" at bounding box center [500, 238] width 168 height 17
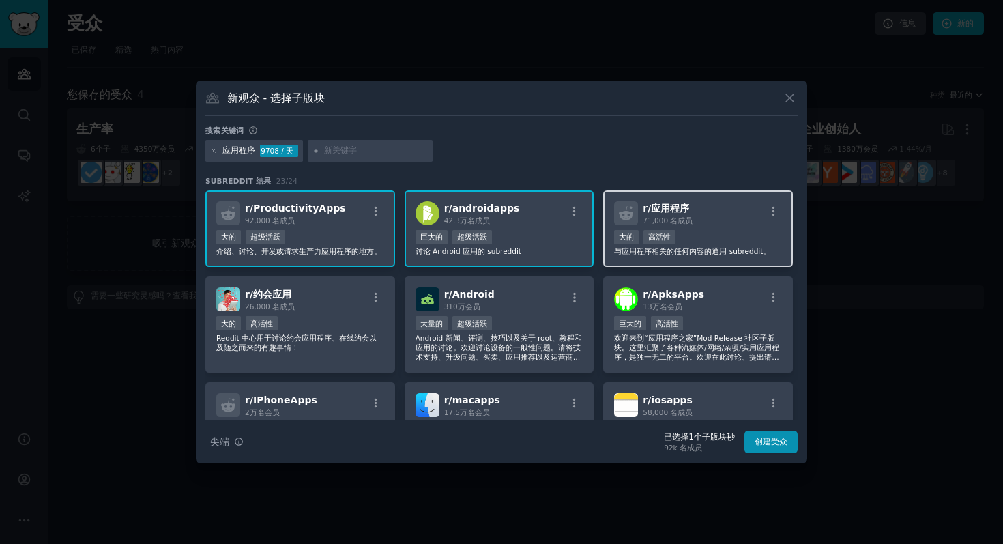
click at [691, 221] on div "r/ 应用程序 71,000 名 成员" at bounding box center [698, 213] width 168 height 24
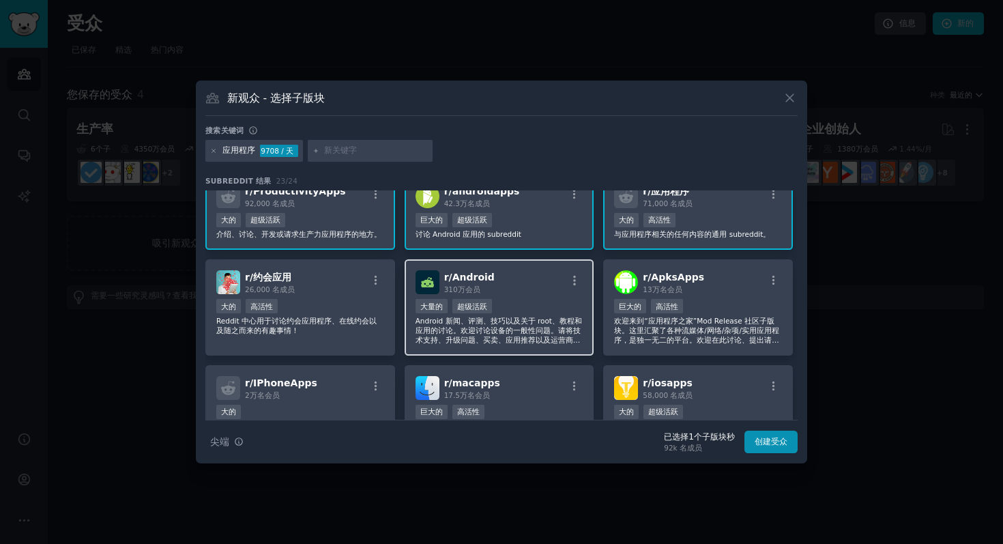
scroll to position [23, 0]
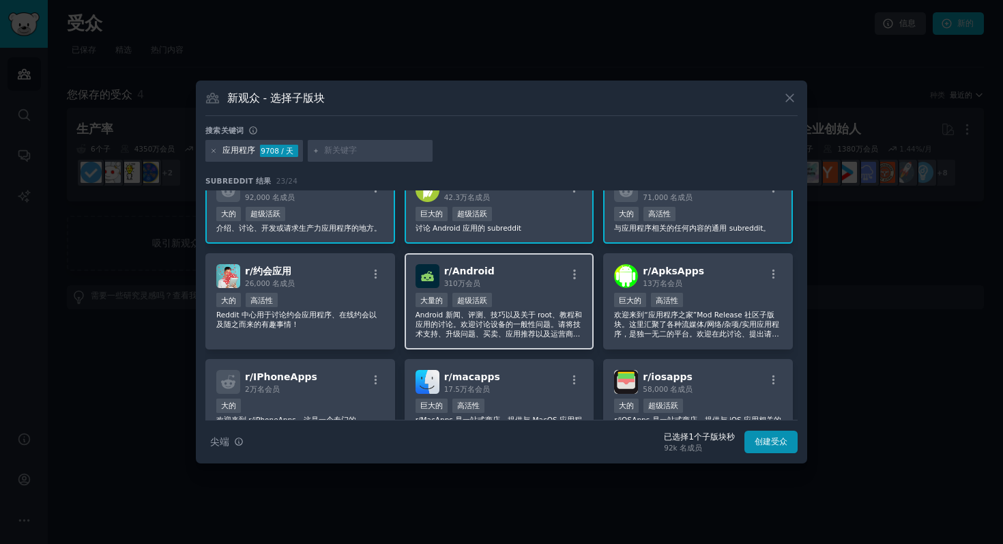
click at [489, 317] on font "Android 新闻、评测、技巧以及关于 root、教程和应用的讨论。欢迎讨论设备的一般性问题。请将技术支持、升级问题、买卖、应用推荐以及运营商相关问题转发到…" at bounding box center [499, 328] width 167 height 37
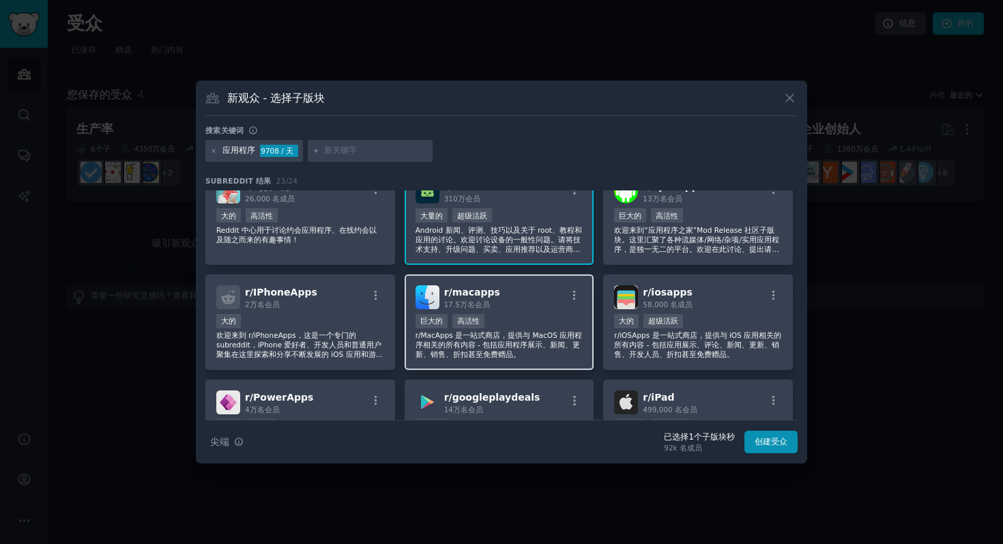
scroll to position [140, 0]
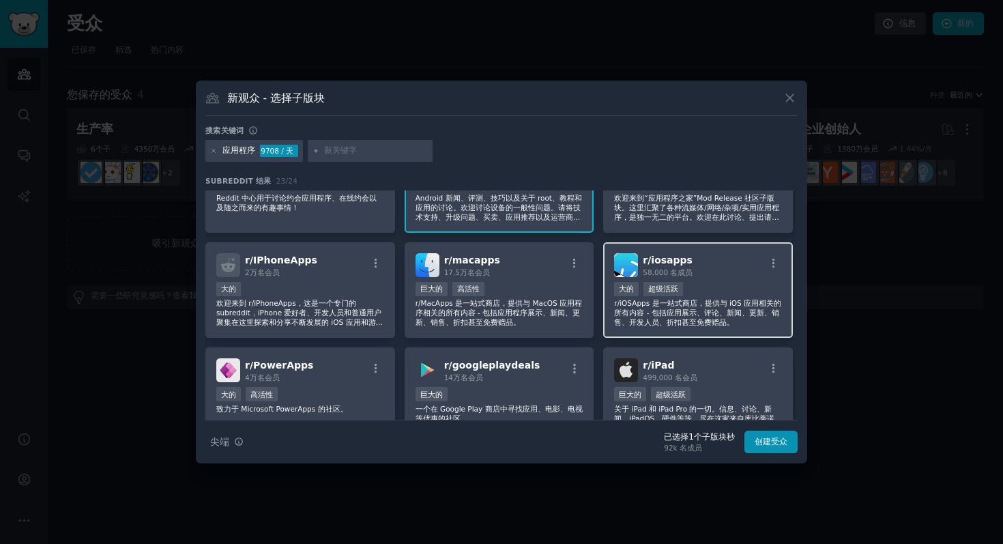
click at [639, 323] on font "r/iOSApps 是一站式商店，提供与 iOS 应用相关的所有内容 - 包括应用展示、评论、新闻、更新、销售、开发人员、折扣甚至免费赠品。" at bounding box center [697, 312] width 167 height 27
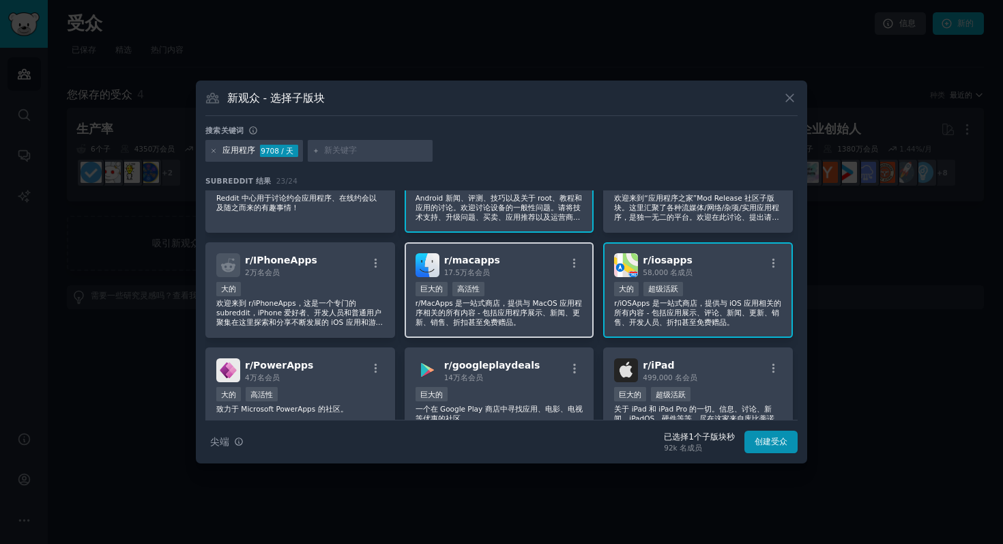
click at [480, 322] on font "r/MacApps 是一站式商店，提供与 MacOS 应用程序相关的所有内容 - 包括应用程序展示、新闻、更新、销售、折扣甚至免费赠品。" at bounding box center [499, 312] width 167 height 27
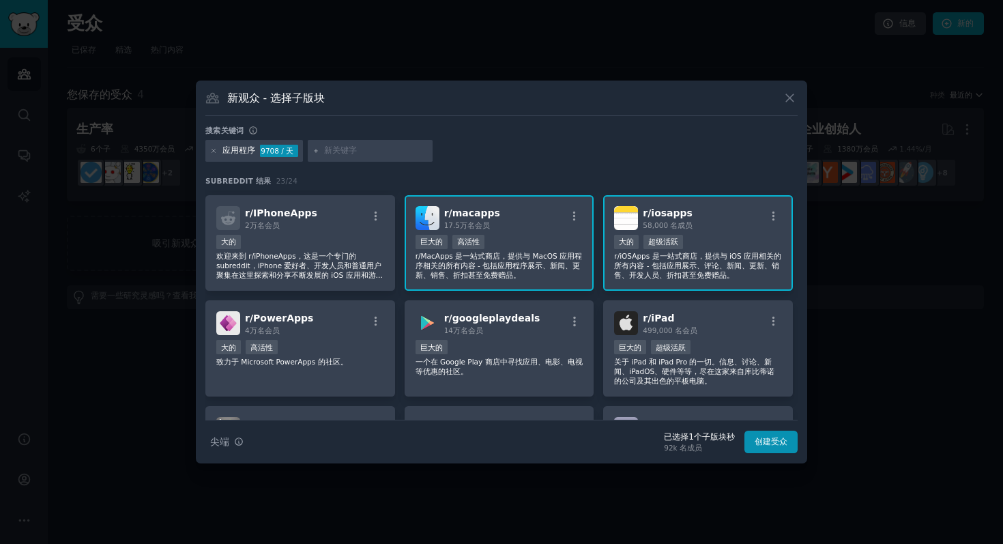
scroll to position [188, 0]
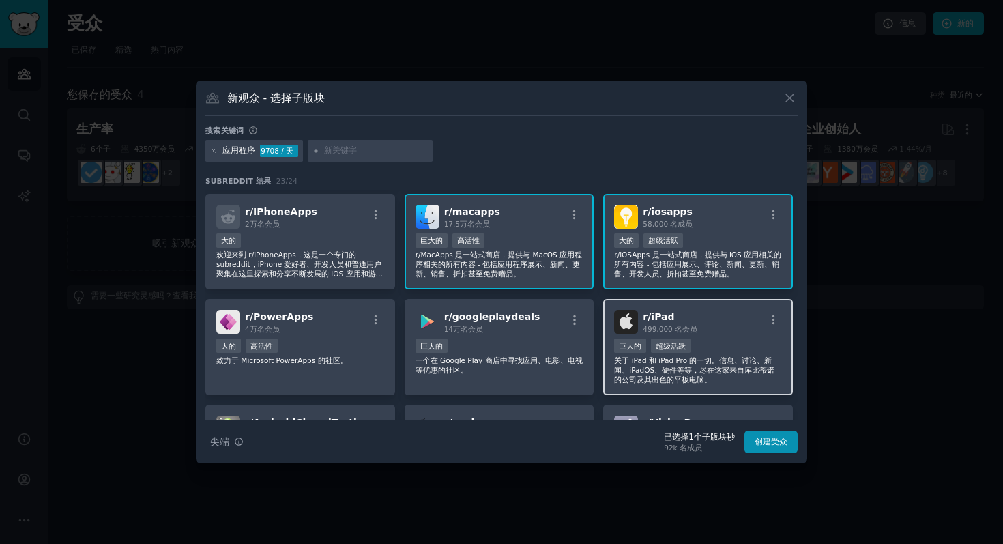
click at [708, 319] on div "r/ iPad 499,000 名 会员" at bounding box center [698, 322] width 168 height 24
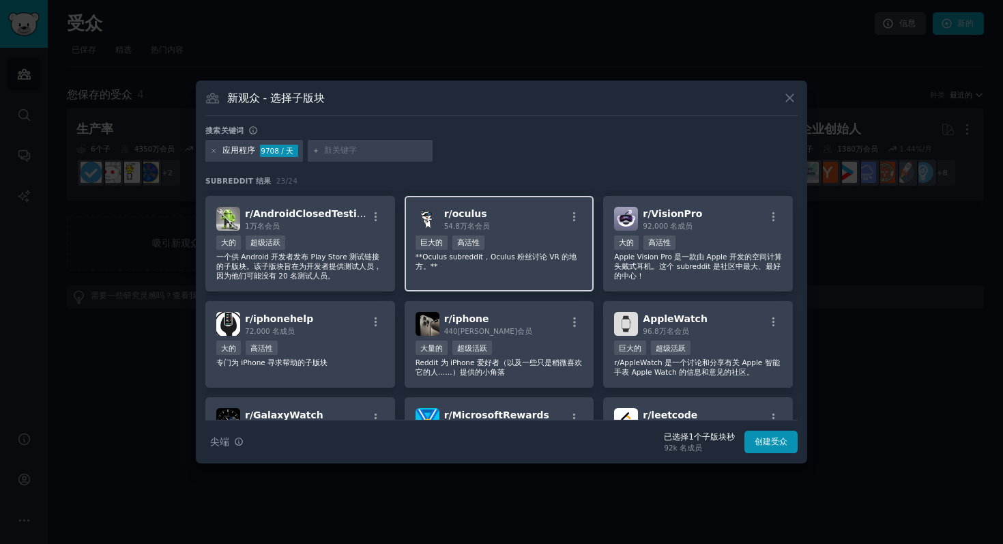
scroll to position [431, 0]
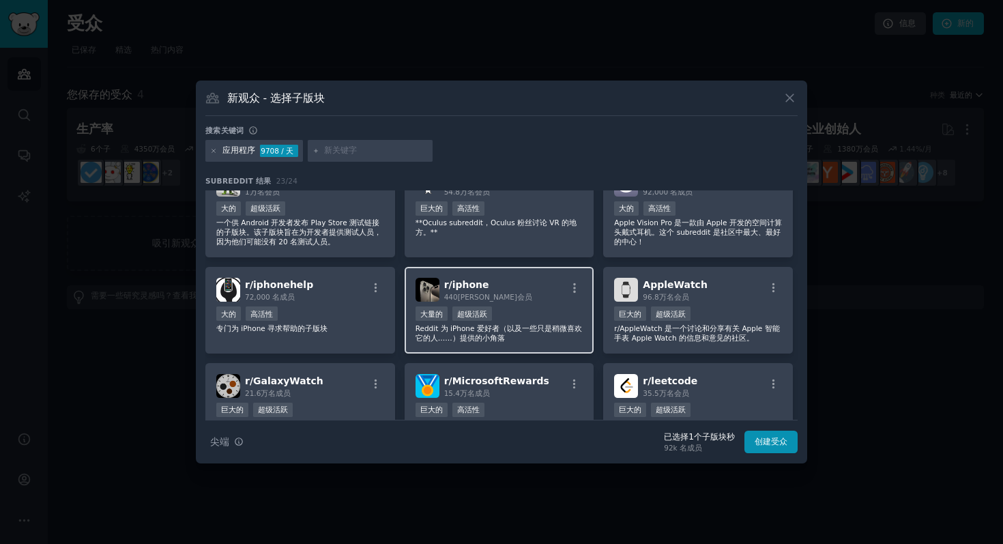
click at [543, 349] on div "r/ iphone 440万 会员 大量的 超级活跃 Reddit 为 iPhone 爱好者（以及一些只是稍微喜欢它的人……）提供的小角落" at bounding box center [500, 310] width 190 height 87
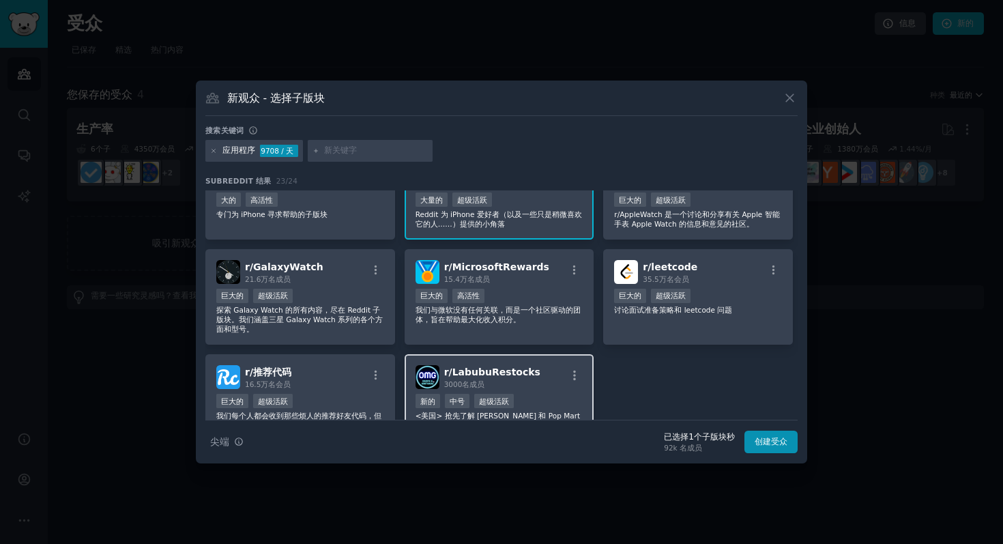
scroll to position [529, 0]
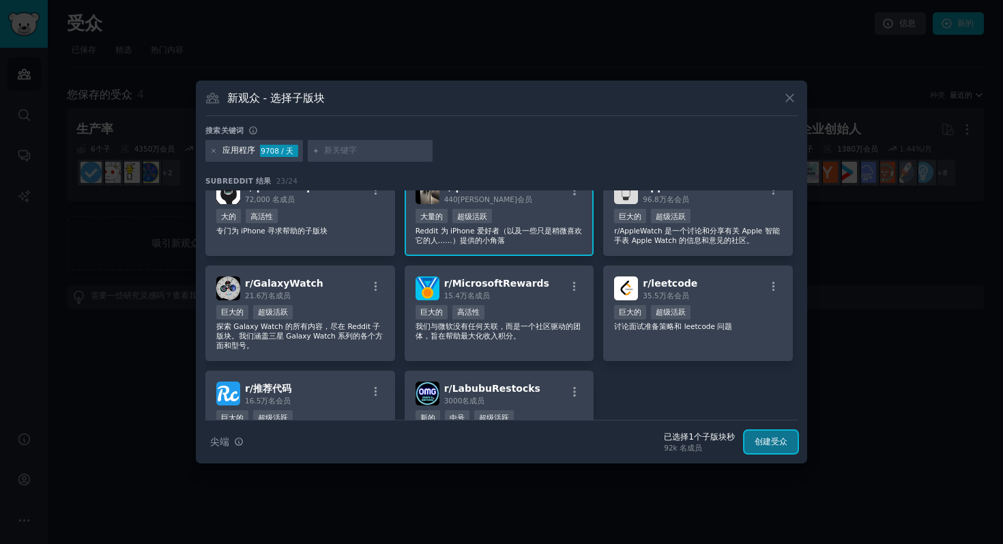
click at [765, 445] on font "创建受众" at bounding box center [771, 442] width 33 height 10
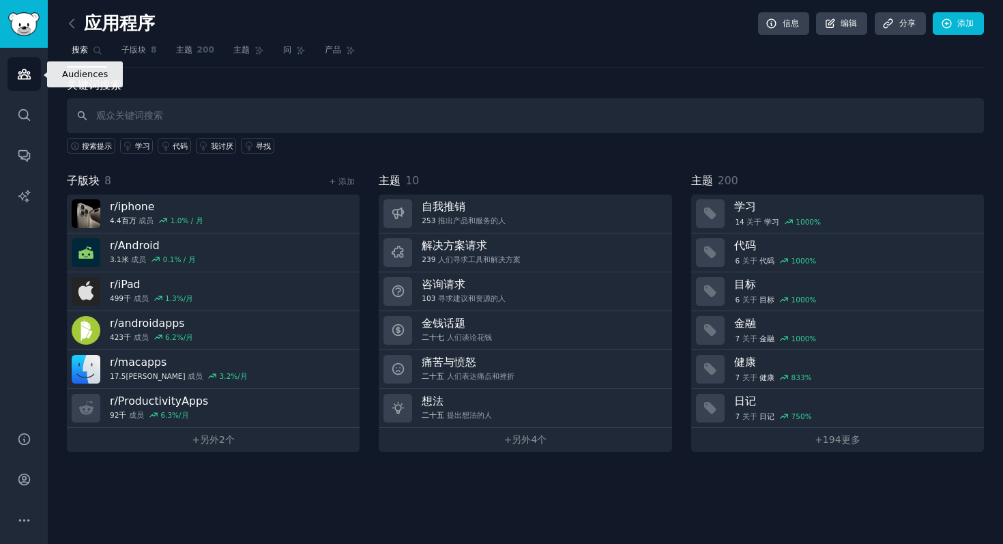
click at [28, 73] on icon "侧边栏" at bounding box center [24, 75] width 12 height 10
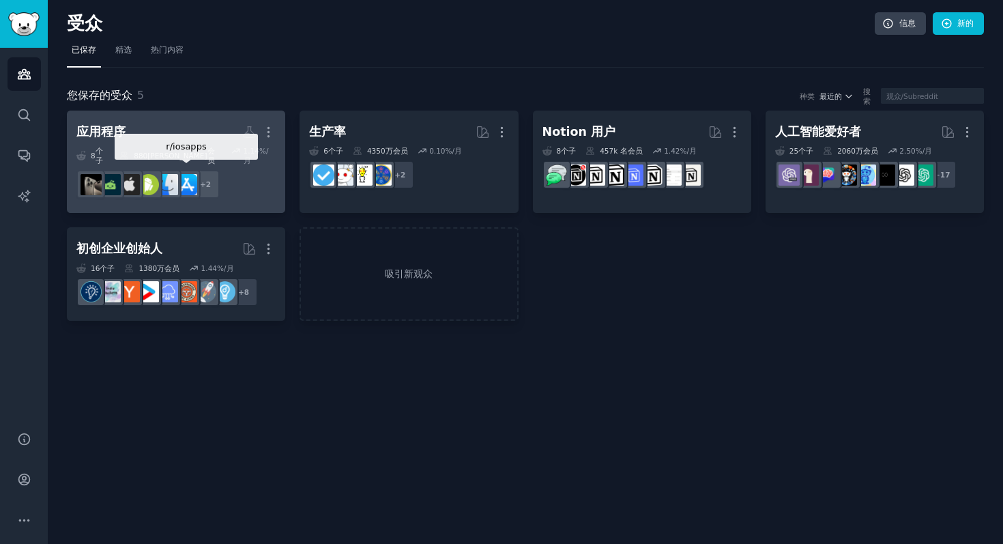
click at [194, 188] on div at bounding box center [186, 184] width 29 height 29
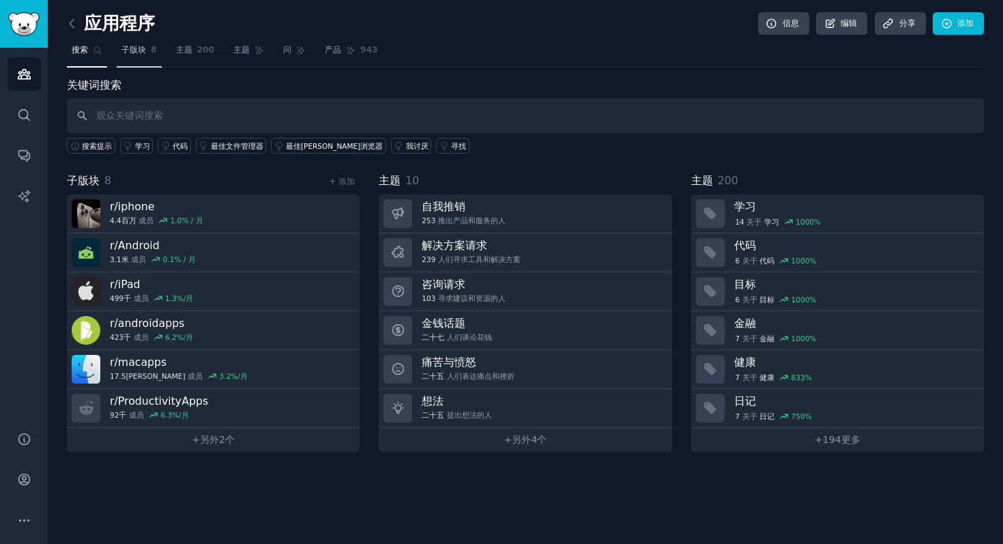
click at [144, 56] on span "子版块" at bounding box center [133, 50] width 25 height 12
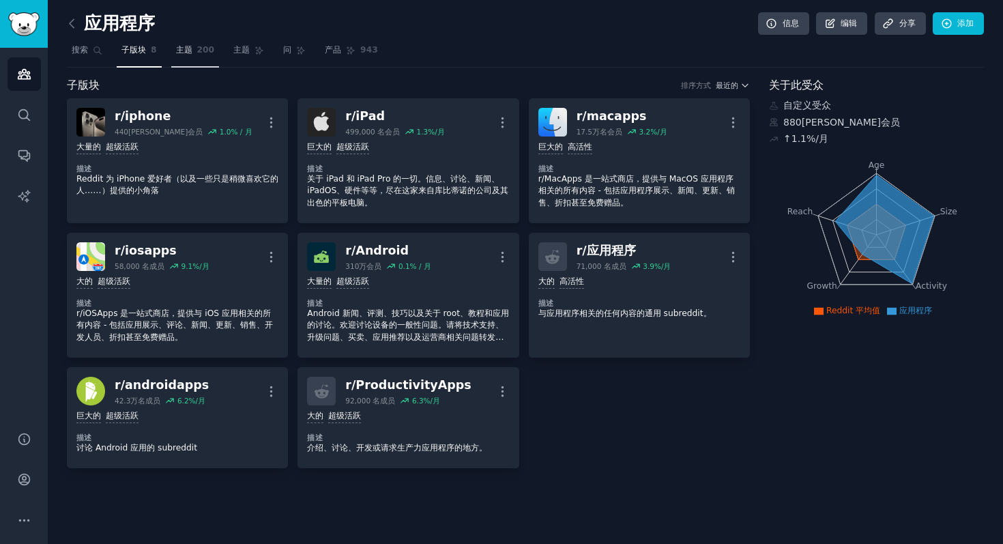
click at [190, 52] on font "主题" at bounding box center [184, 50] width 16 height 10
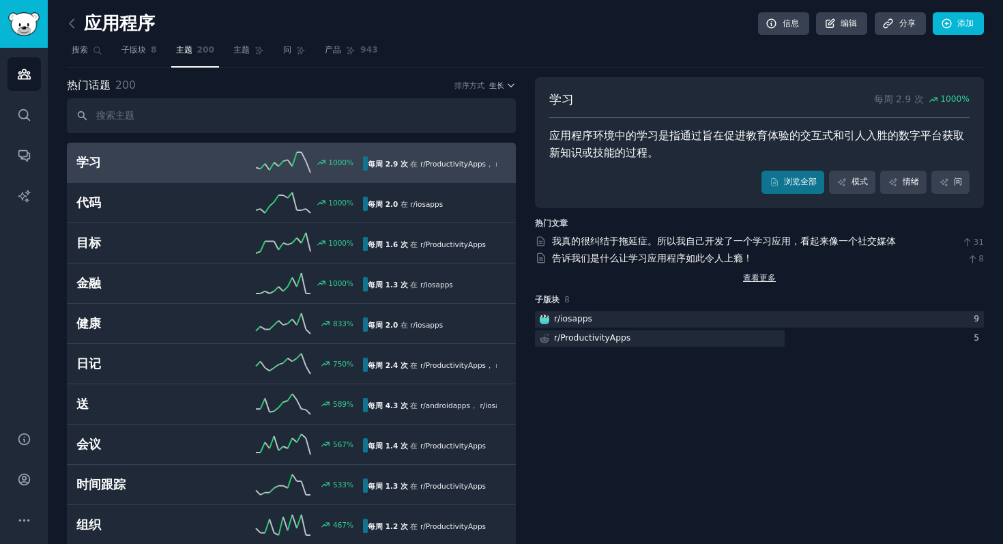
click at [764, 283] on link "查看更多" at bounding box center [759, 278] width 33 height 12
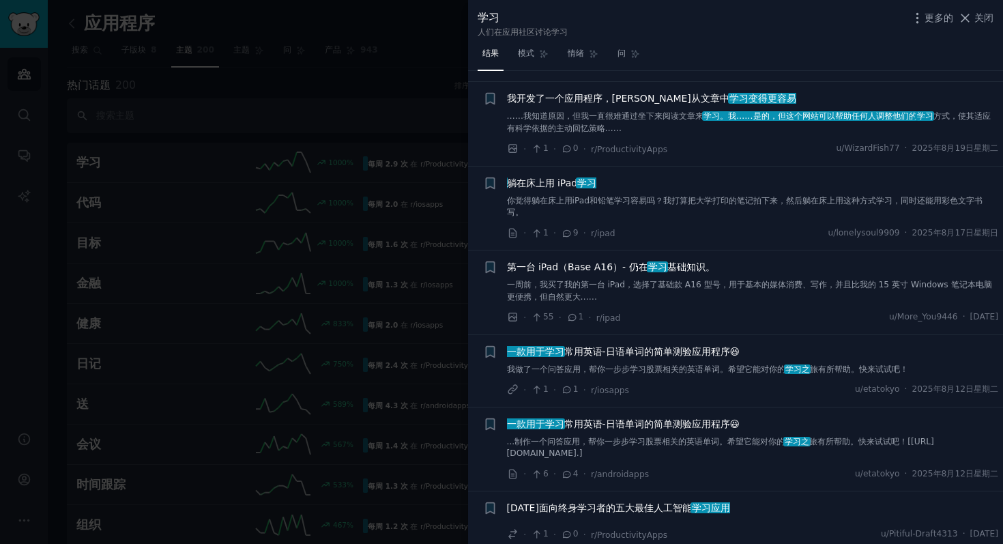
scroll to position [722, 0]
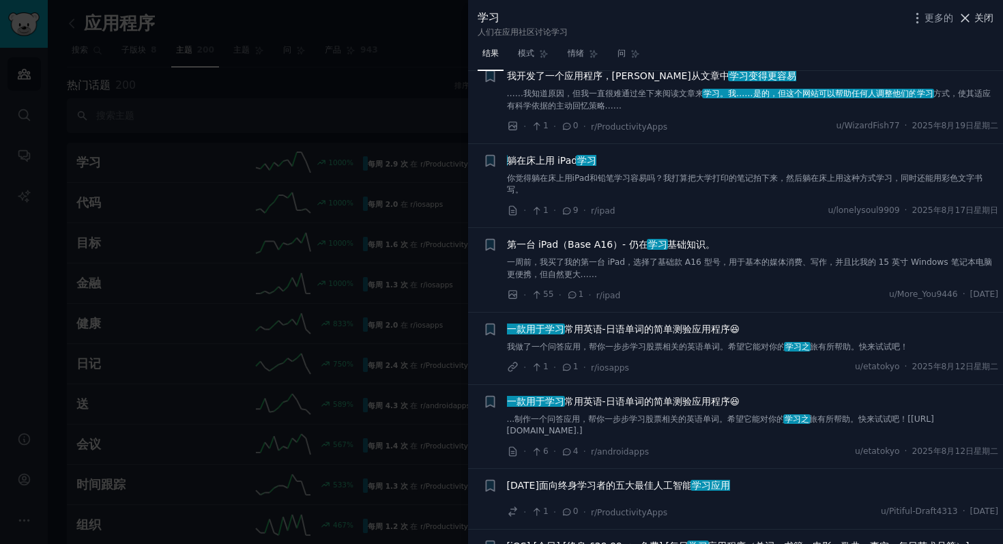
click at [972, 19] on button "关闭" at bounding box center [976, 18] width 36 height 14
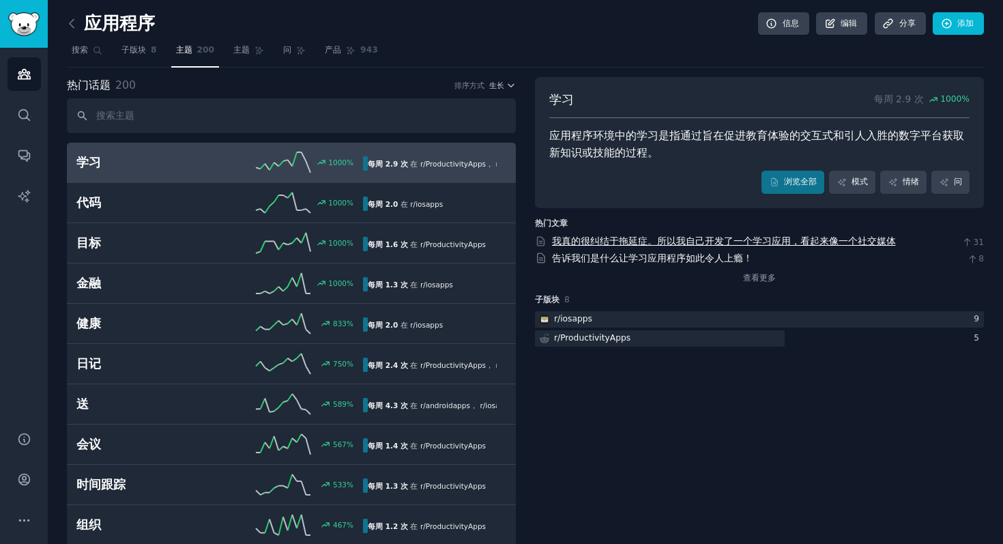
click at [649, 240] on font "我真的很纠结于拖延症。所以我自己开发了一个学习应用，看起来像一个社交媒体" at bounding box center [724, 240] width 344 height 11
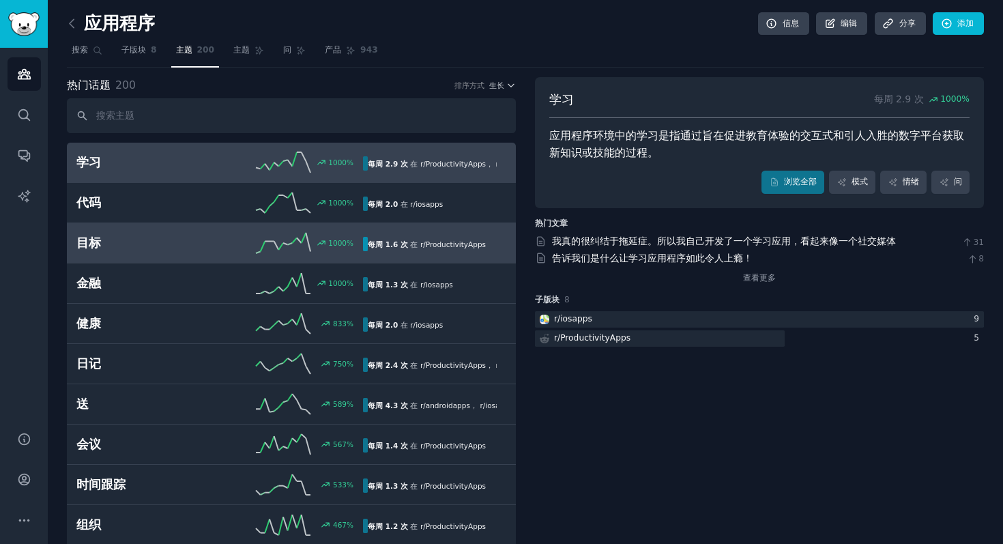
click at [212, 242] on h2 "目标" at bounding box center [147, 243] width 143 height 17
